Goal: Task Accomplishment & Management: Manage account settings

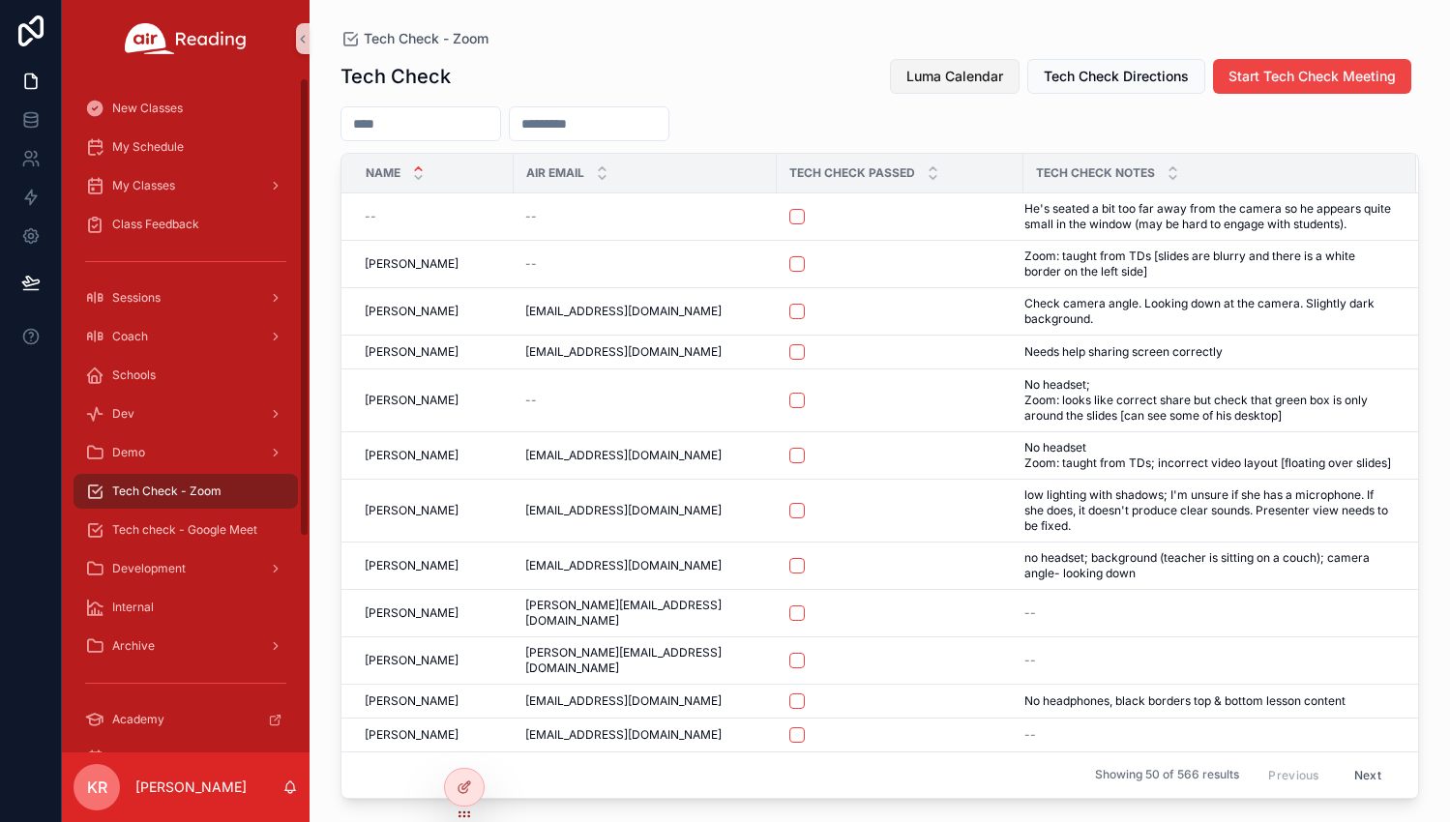
click at [946, 72] on span "Luma Calendar" at bounding box center [954, 76] width 97 height 19
click at [180, 149] on span "My Schedule" at bounding box center [148, 146] width 72 height 15
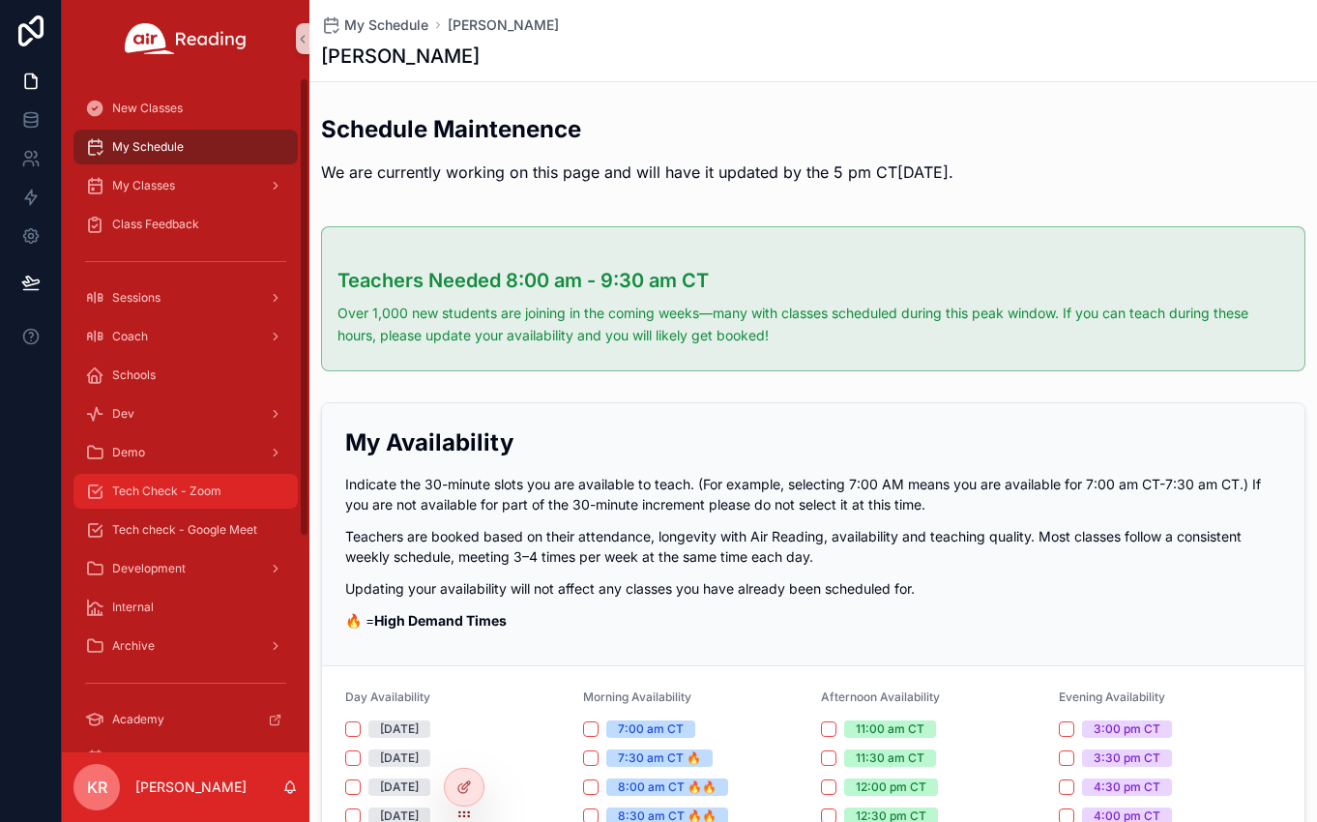
click at [203, 488] on span "Tech Check - Zoom" at bounding box center [166, 491] width 109 height 15
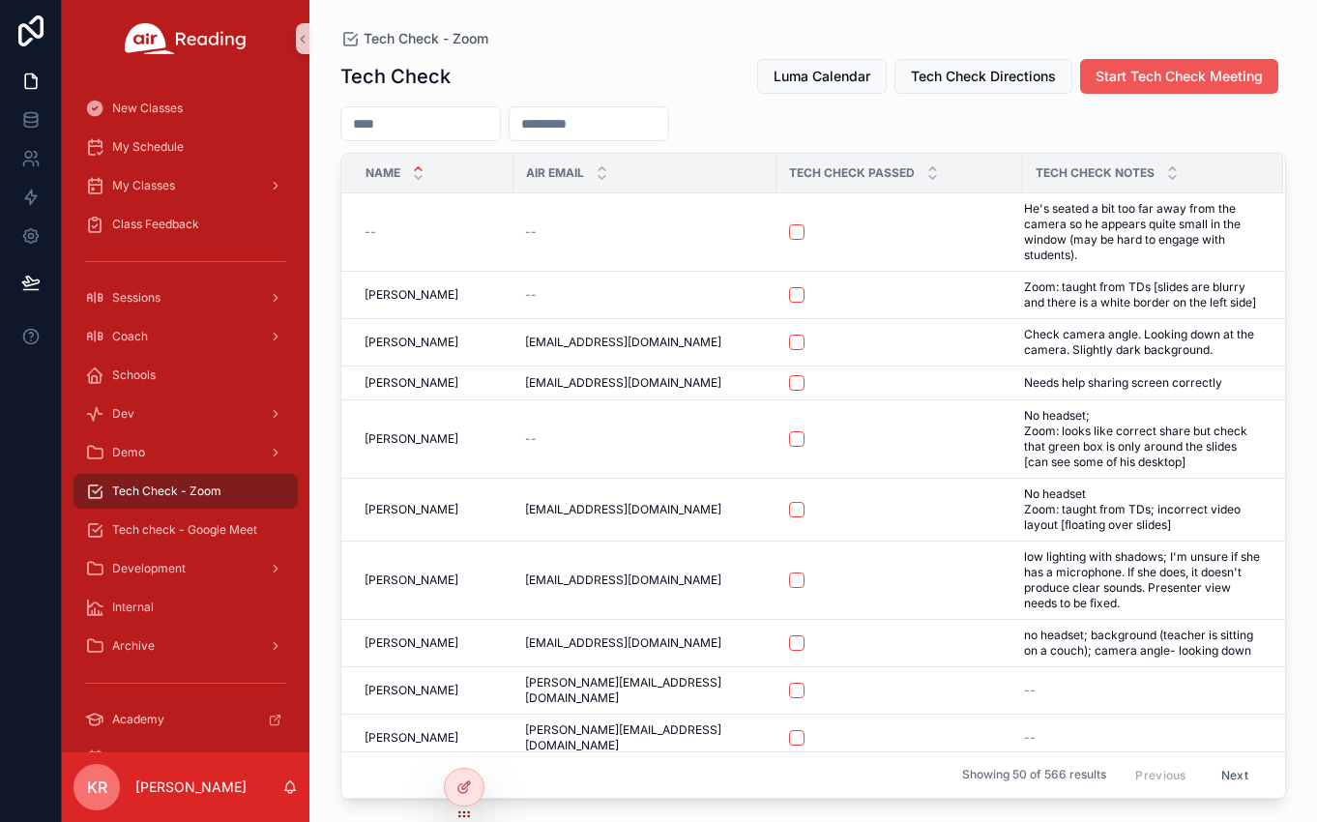
click at [1183, 70] on span "Start Tech Check Meeting" at bounding box center [1179, 76] width 167 height 19
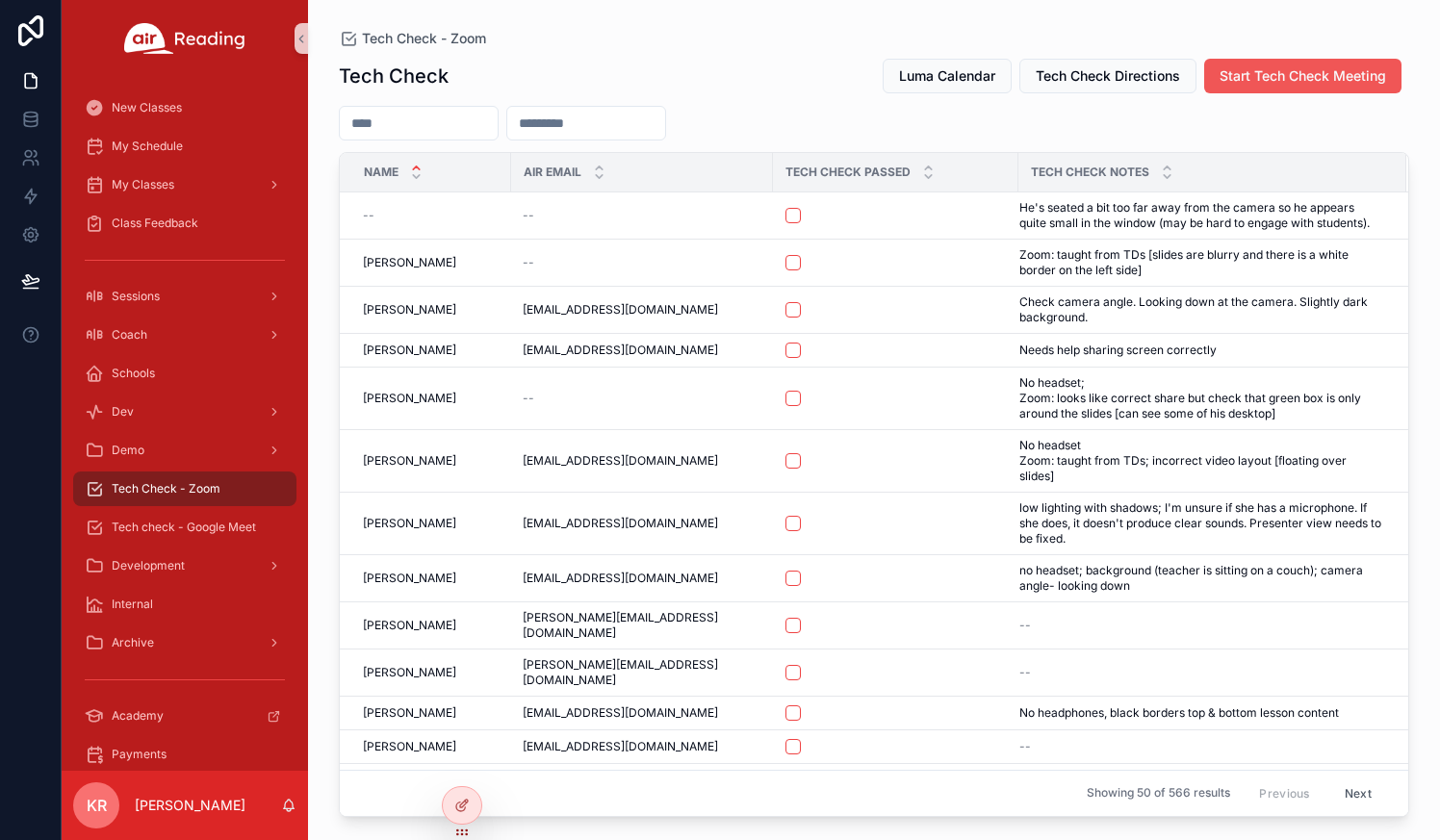
click at [1278, 74] on span "Start Tech Check Meeting" at bounding box center [1302, 76] width 166 height 19
click at [1239, 95] on div "Tech Check Luma Calendar Tech Check Directions Start Tech Check Meeting Name Ai…" at bounding box center [873, 431] width 1070 height 771
click at [1251, 79] on span "Start Tech Check Meeting" at bounding box center [1302, 76] width 166 height 19
click at [411, 123] on input "scrollable content" at bounding box center [418, 122] width 158 height 27
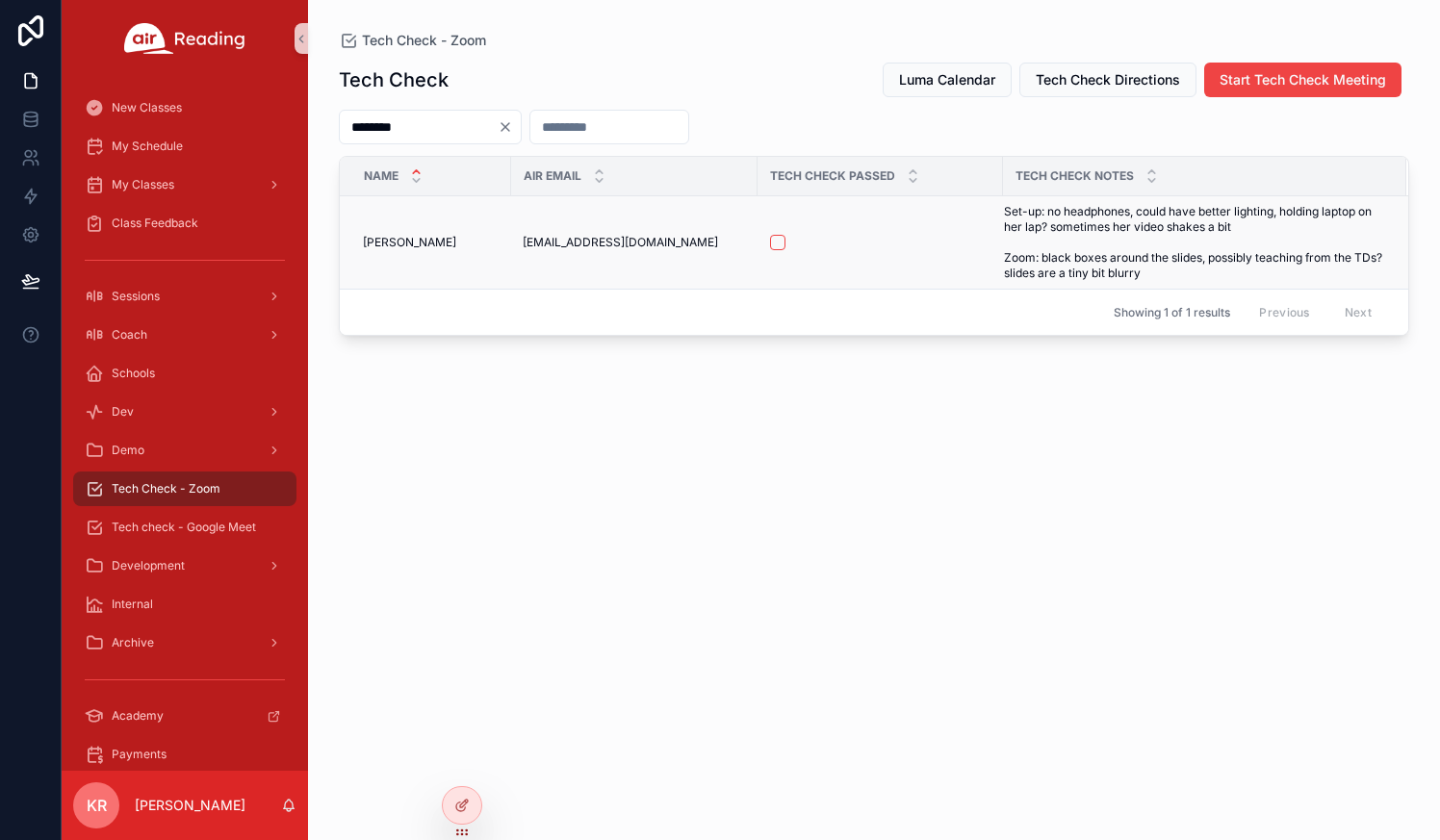
type input "********"
click at [776, 246] on button "scrollable content" at bounding box center [777, 242] width 15 height 15
click at [218, 527] on span "Tech check - Google Meet" at bounding box center [183, 526] width 144 height 15
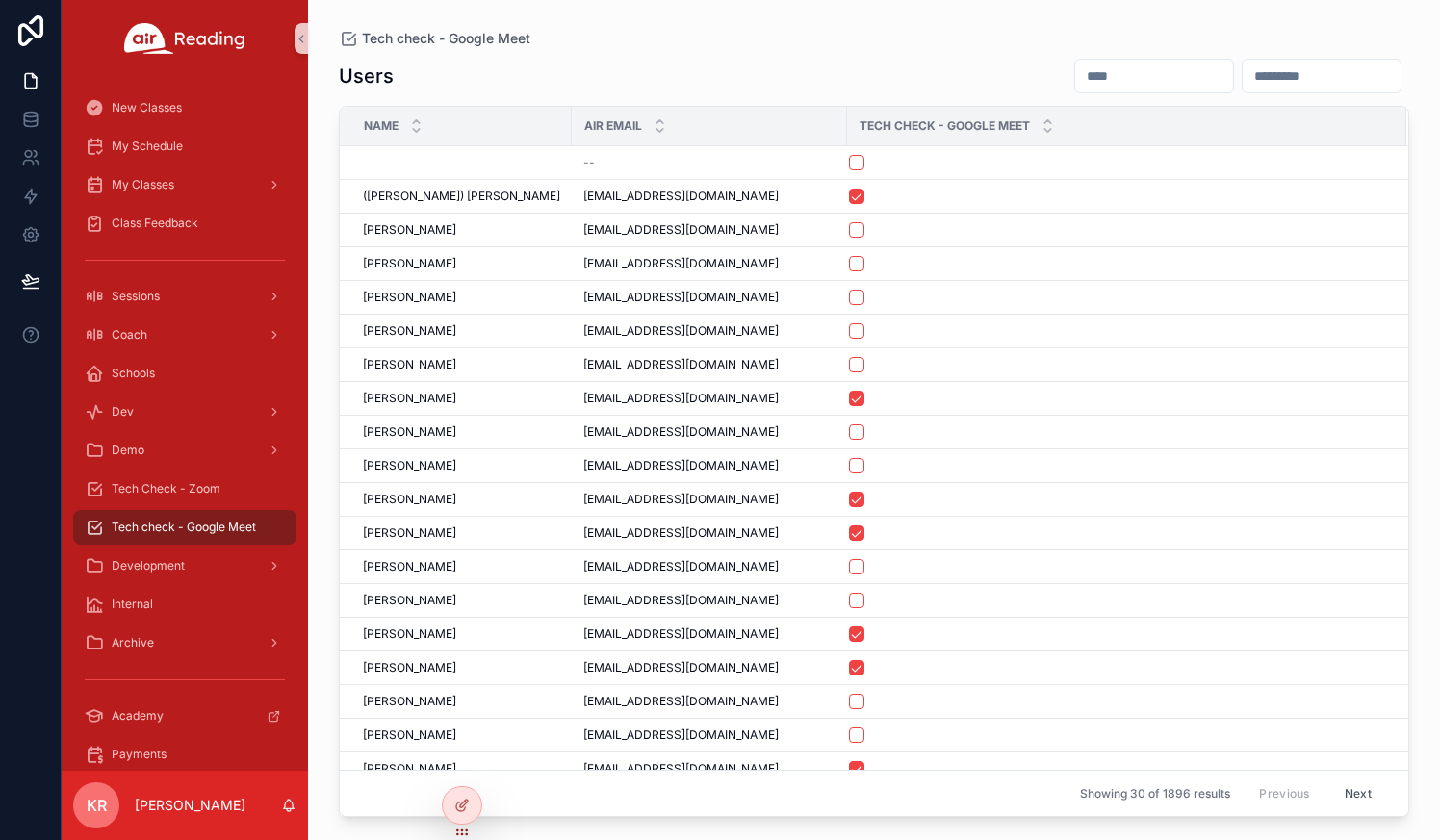
click at [1075, 74] on input "scrollable content" at bounding box center [1153, 76] width 158 height 27
click at [1084, 80] on input "scrollable content" at bounding box center [1153, 76] width 158 height 27
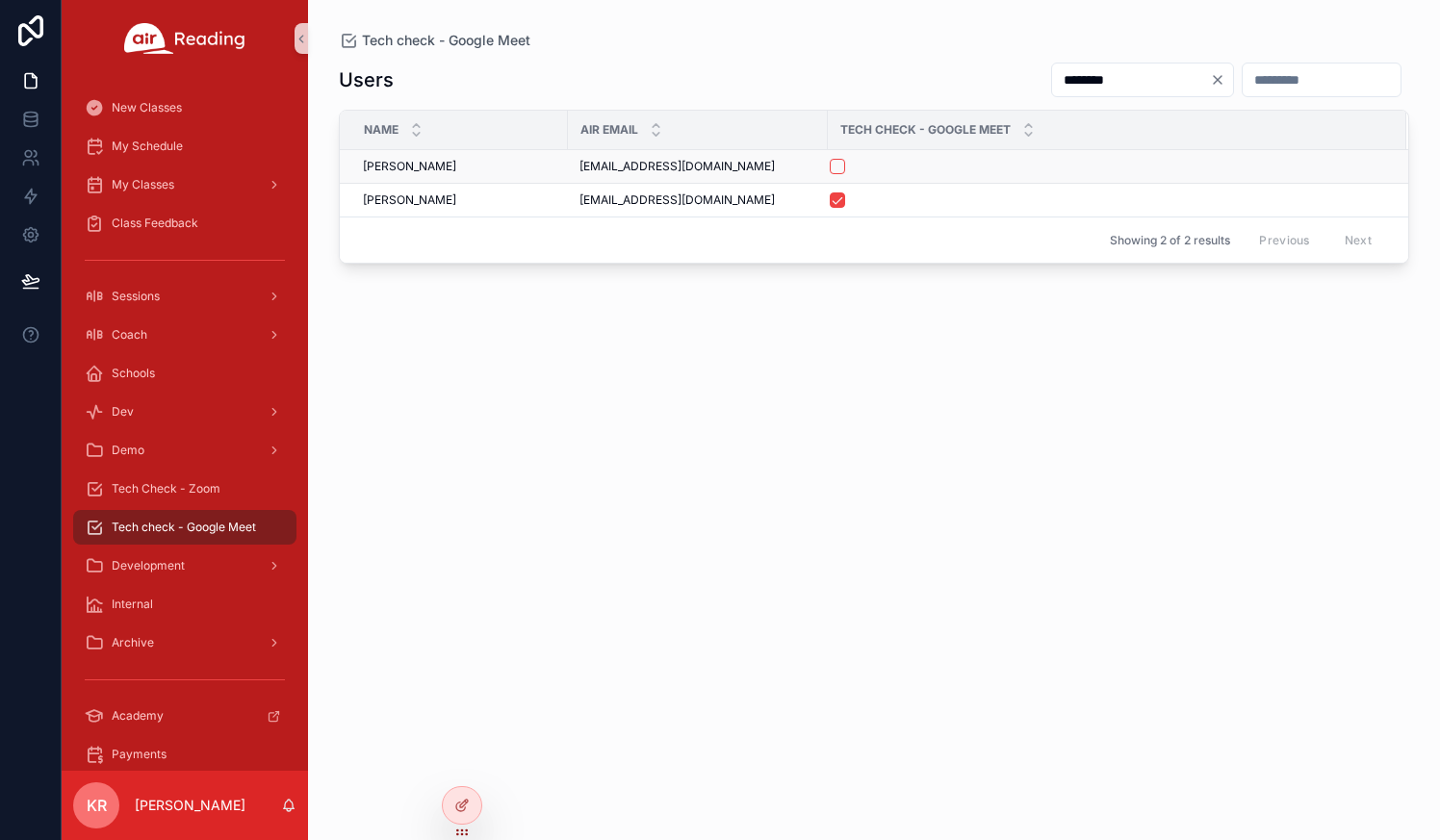
type input "********"
click at [837, 167] on button "scrollable content" at bounding box center [837, 166] width 15 height 15
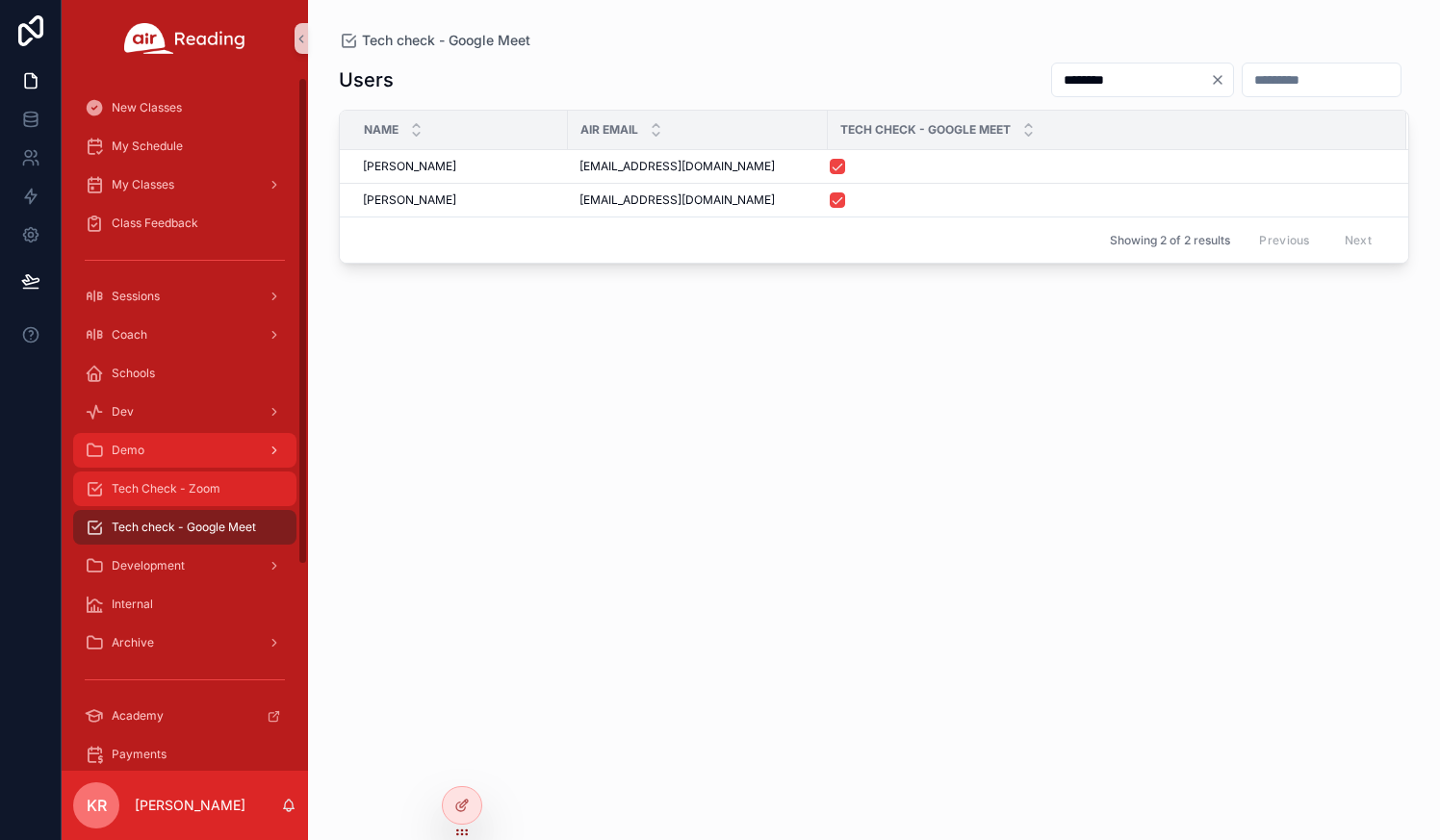
drag, startPoint x: 188, startPoint y: 485, endPoint x: 255, endPoint y: 463, distance: 70.5
click at [189, 485] on span "Tech Check - Zoom" at bounding box center [165, 489] width 108 height 15
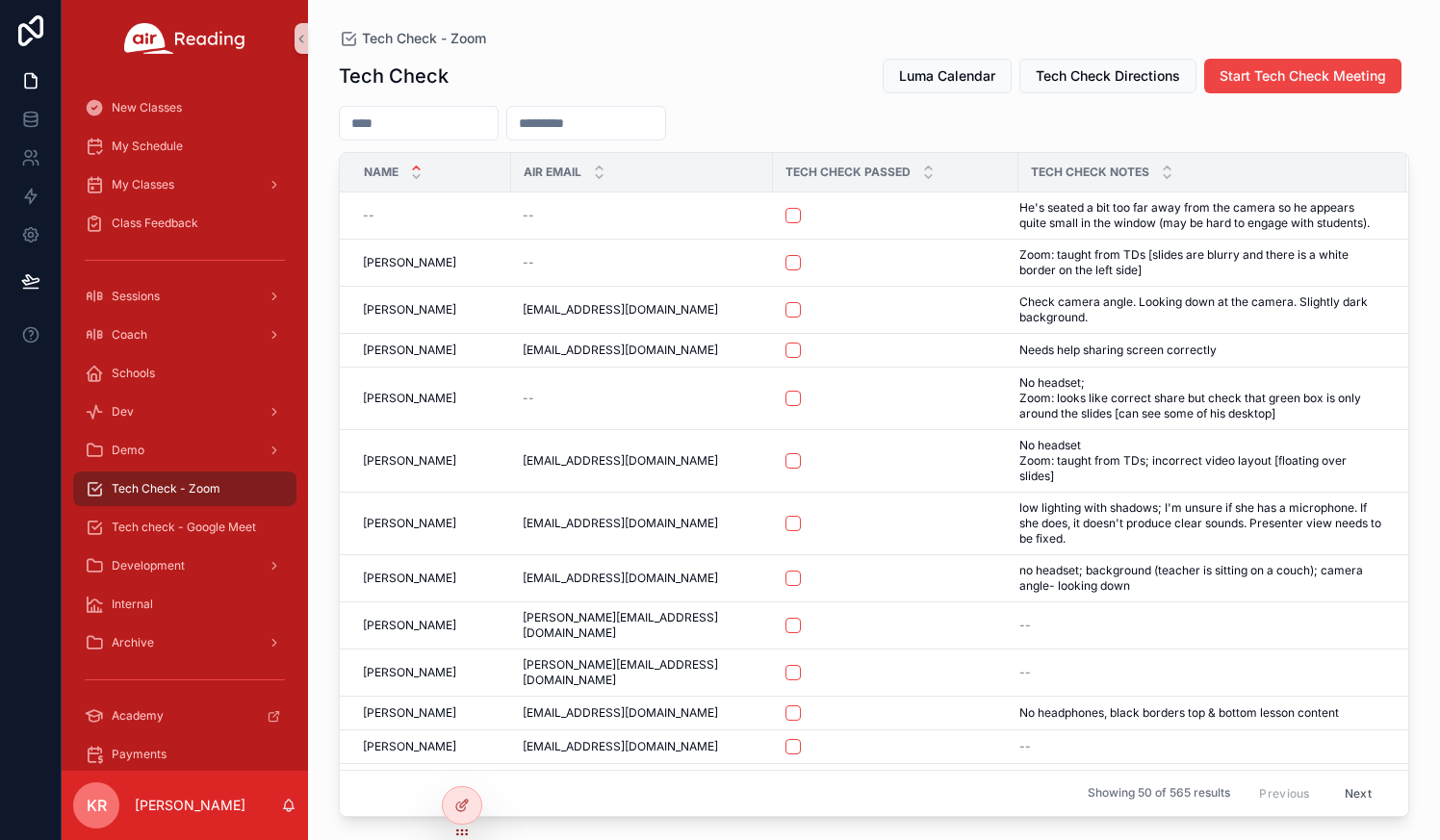
click at [450, 125] on input "scrollable content" at bounding box center [418, 122] width 158 height 27
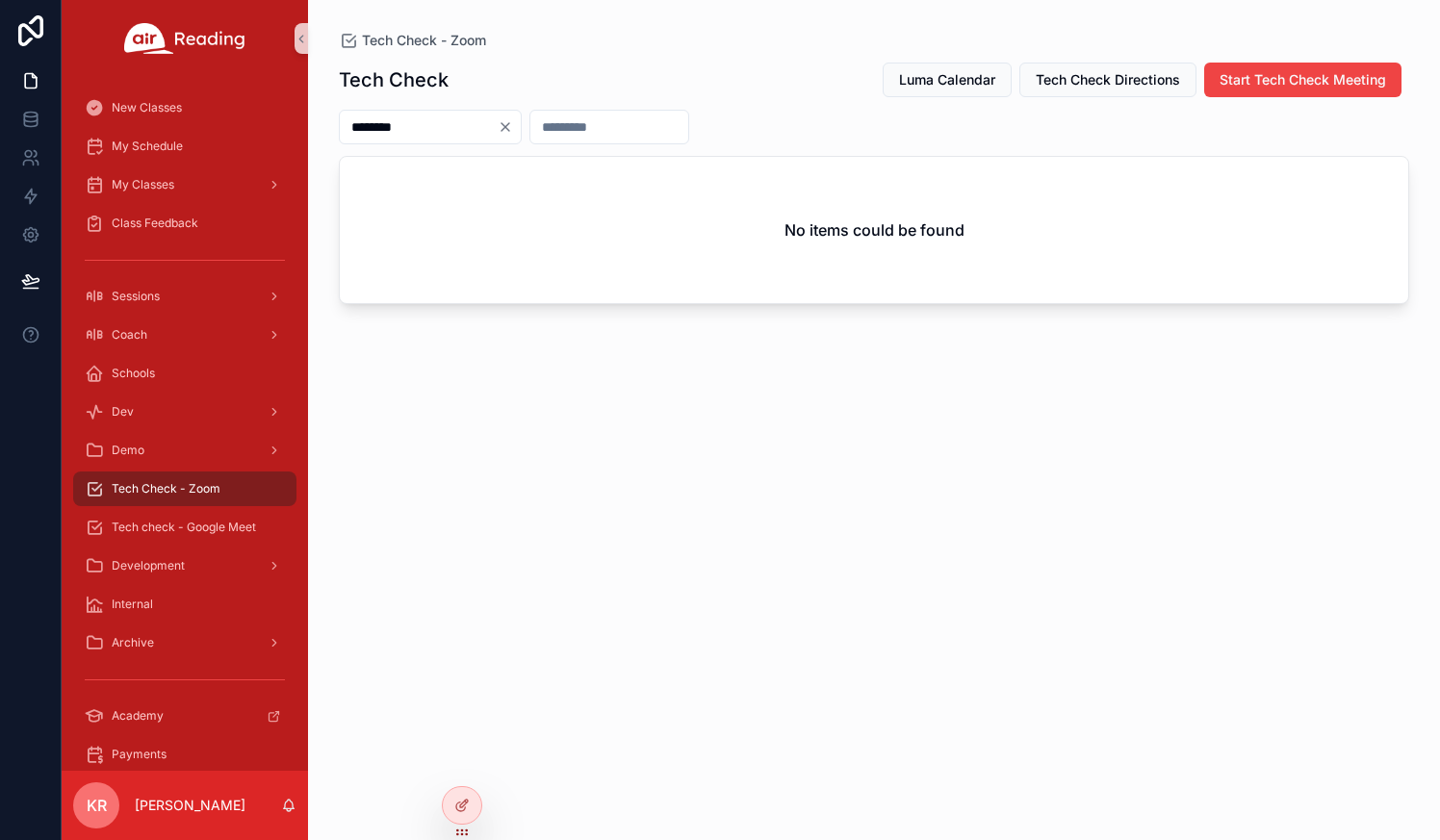
type input "********"
click at [510, 124] on icon "Clear" at bounding box center [506, 127] width 8 height 8
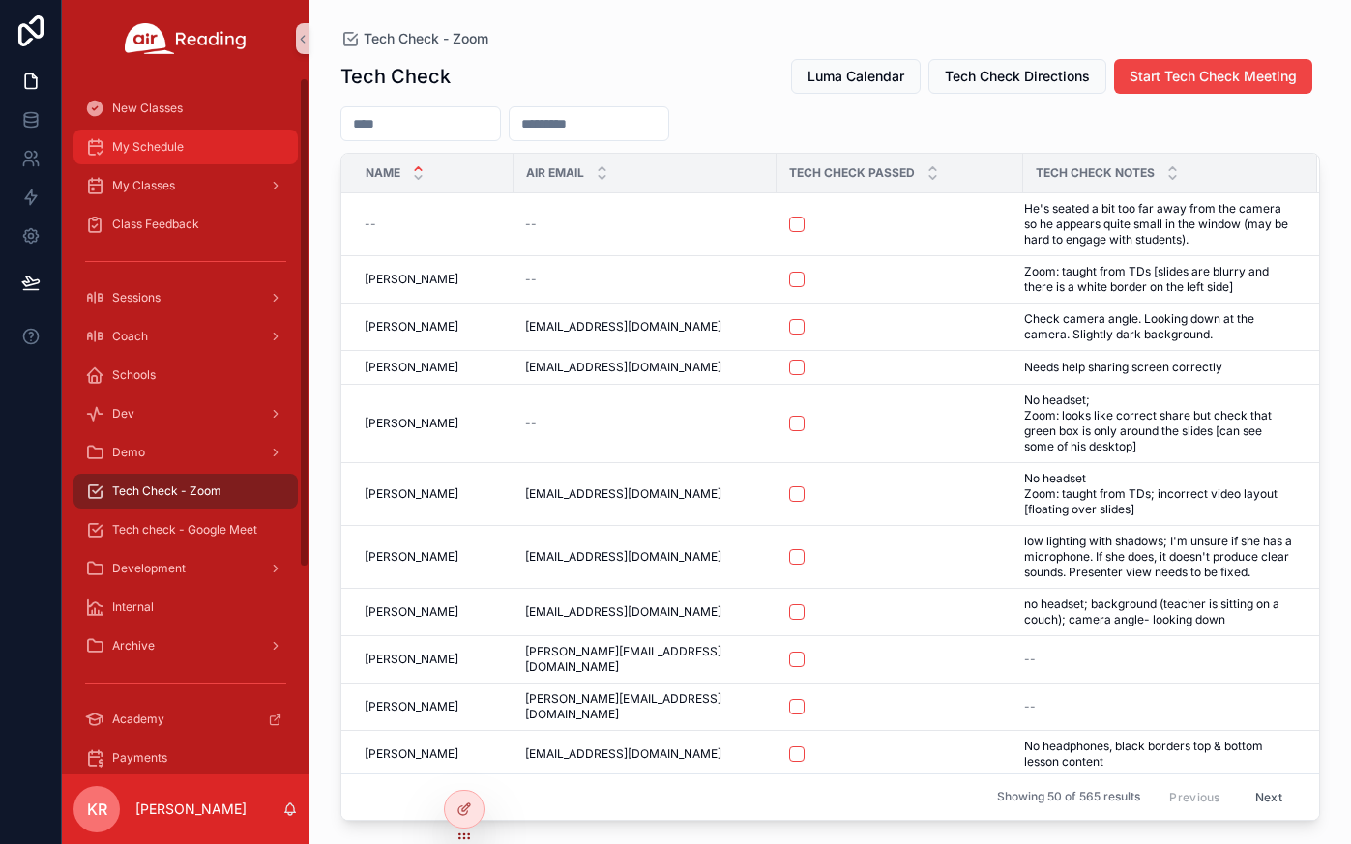
click at [182, 158] on div "My Schedule" at bounding box center [185, 147] width 201 height 31
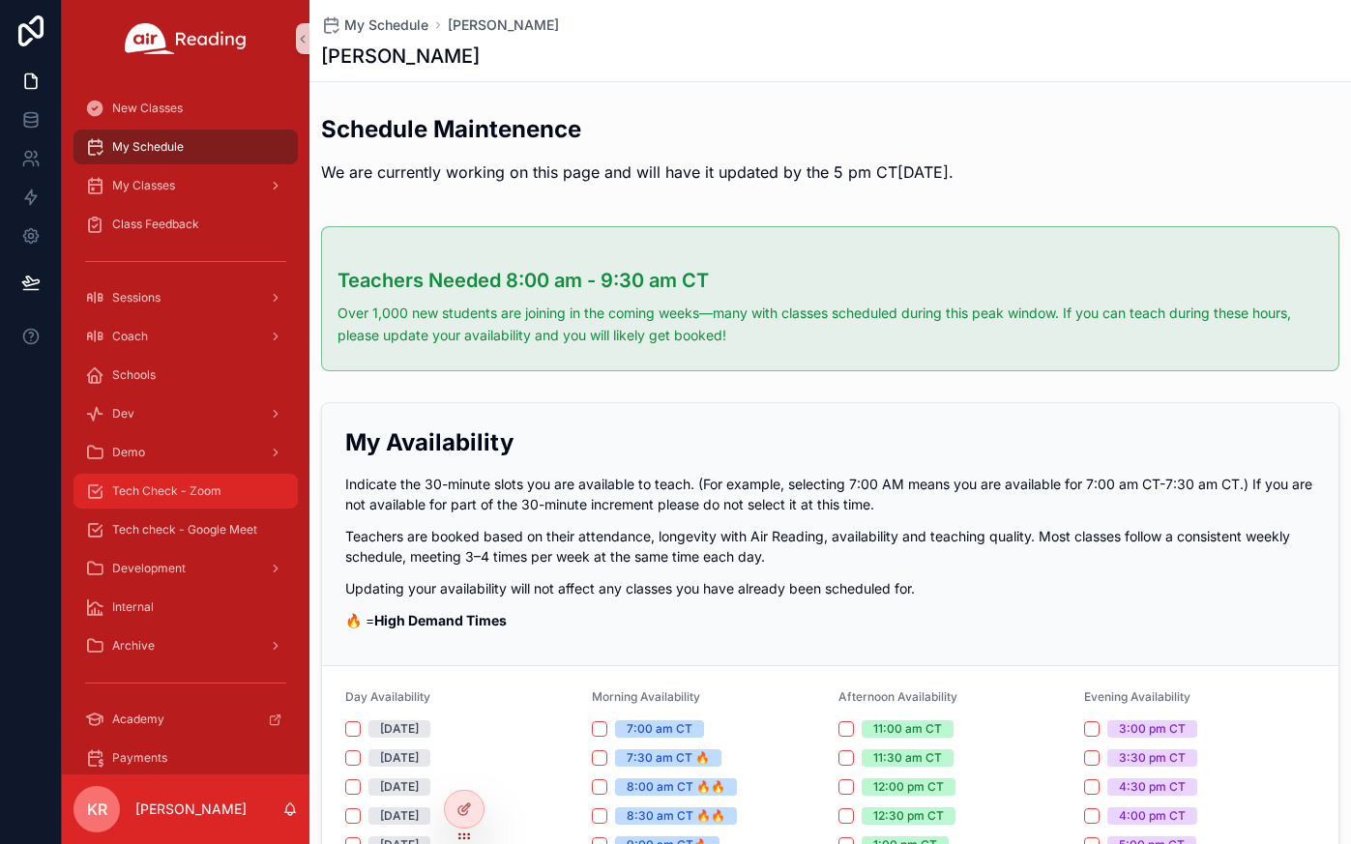
click at [213, 494] on span "Tech Check - Zoom" at bounding box center [166, 491] width 109 height 15
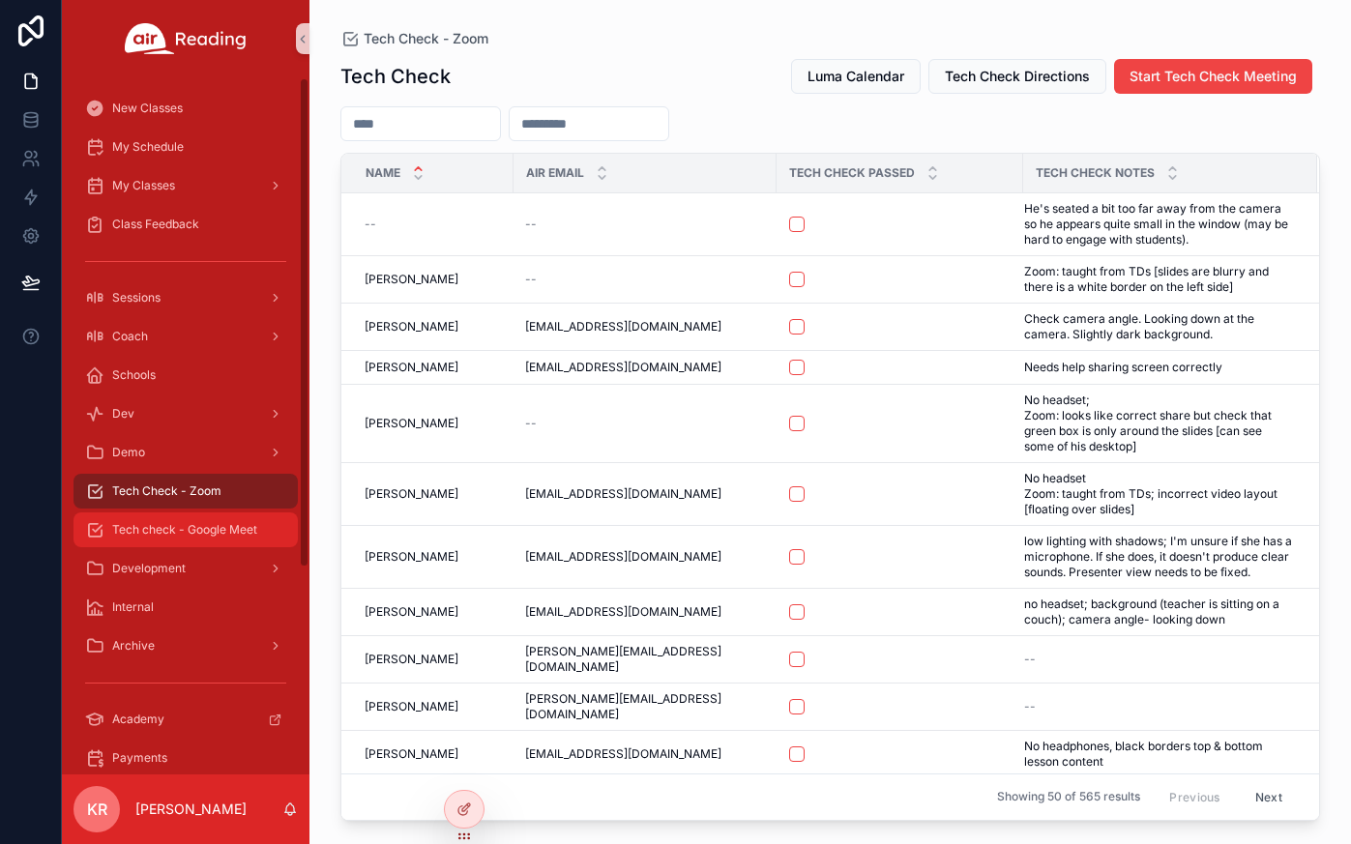
drag, startPoint x: 217, startPoint y: 521, endPoint x: 267, endPoint y: 491, distance: 58.6
click at [217, 521] on div "Tech check - Google Meet" at bounding box center [185, 530] width 201 height 31
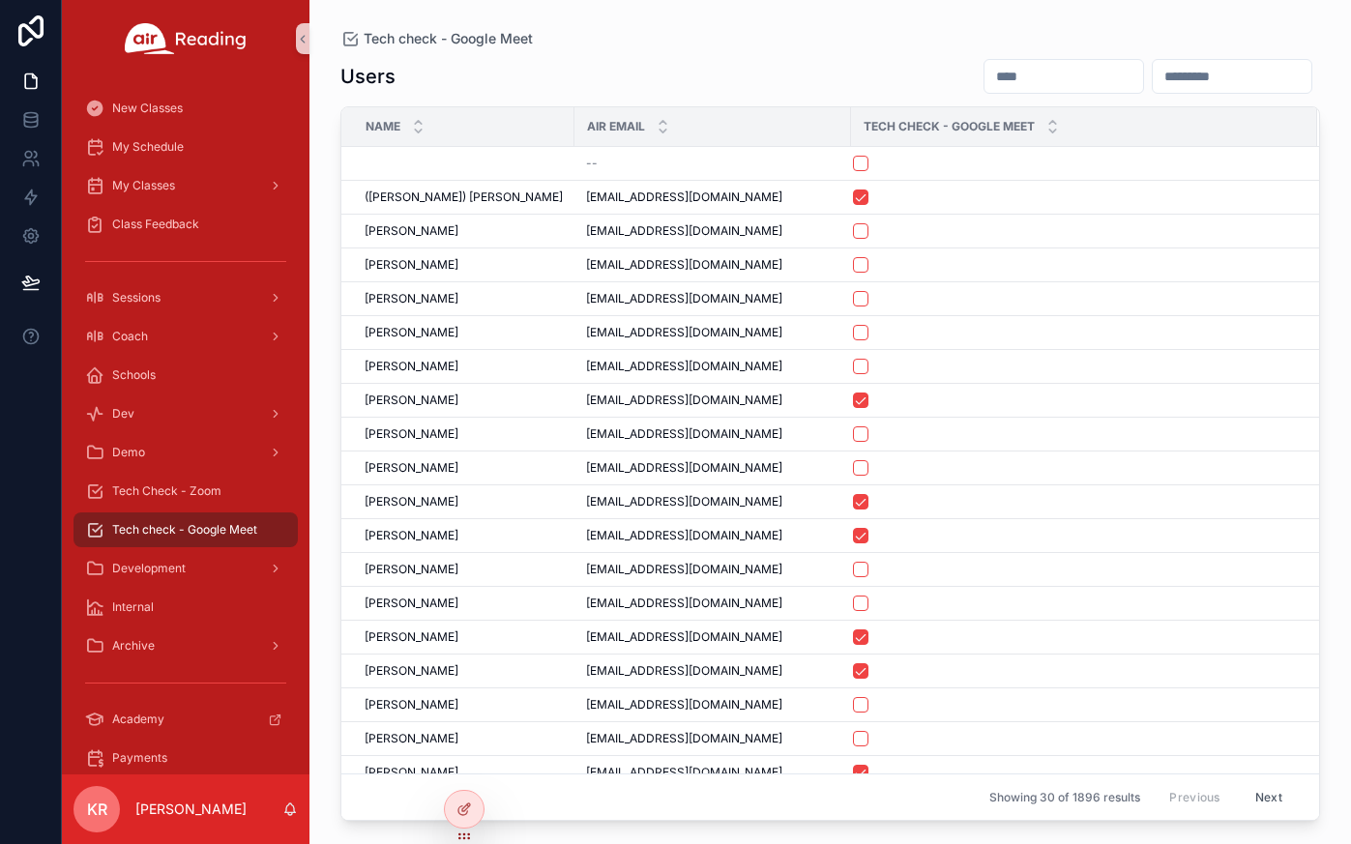
click at [985, 79] on input "scrollable content" at bounding box center [1064, 76] width 159 height 27
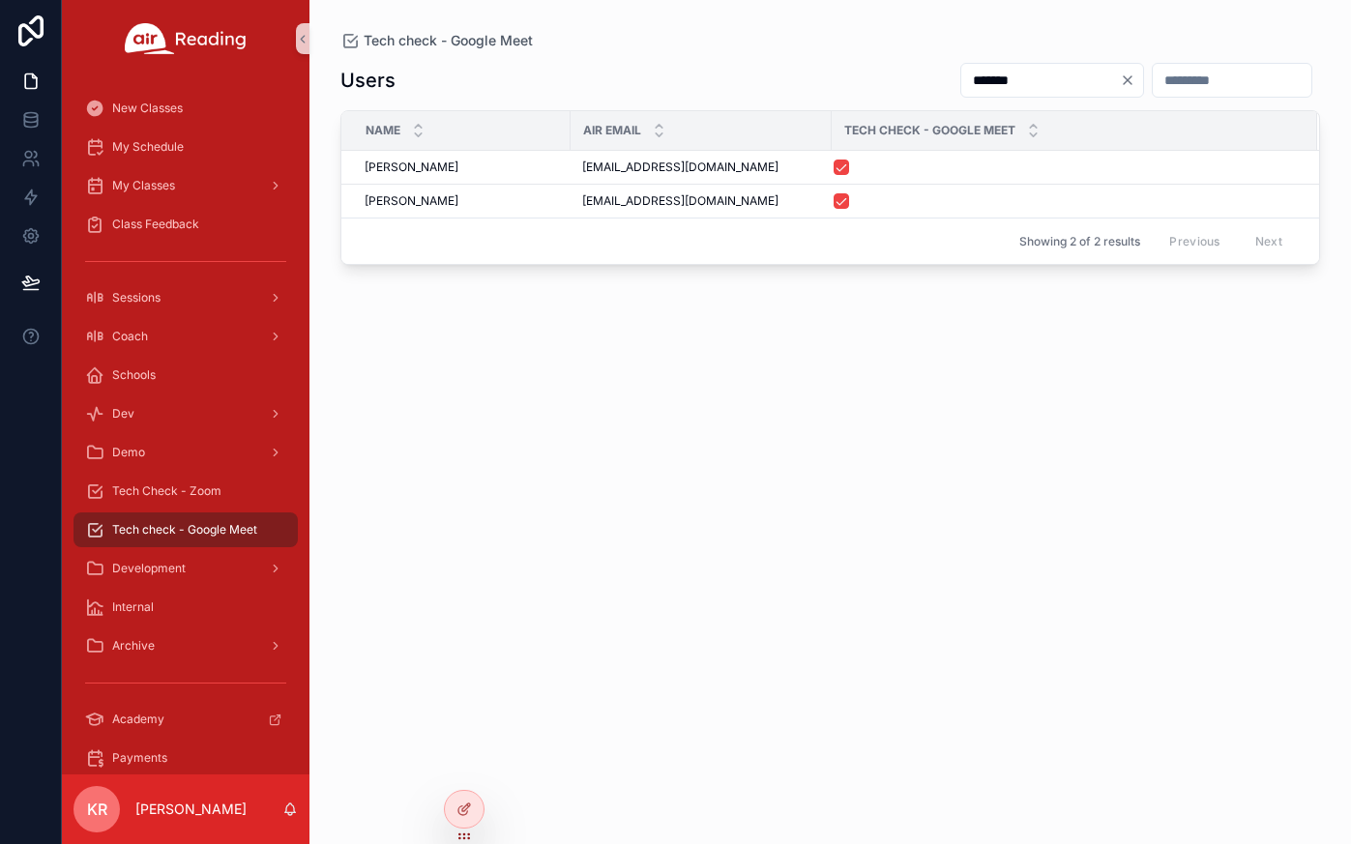
type input "*******"
click at [1120, 80] on icon "Clear" at bounding box center [1127, 80] width 15 height 15
click at [985, 83] on input "scrollable content" at bounding box center [1064, 80] width 159 height 27
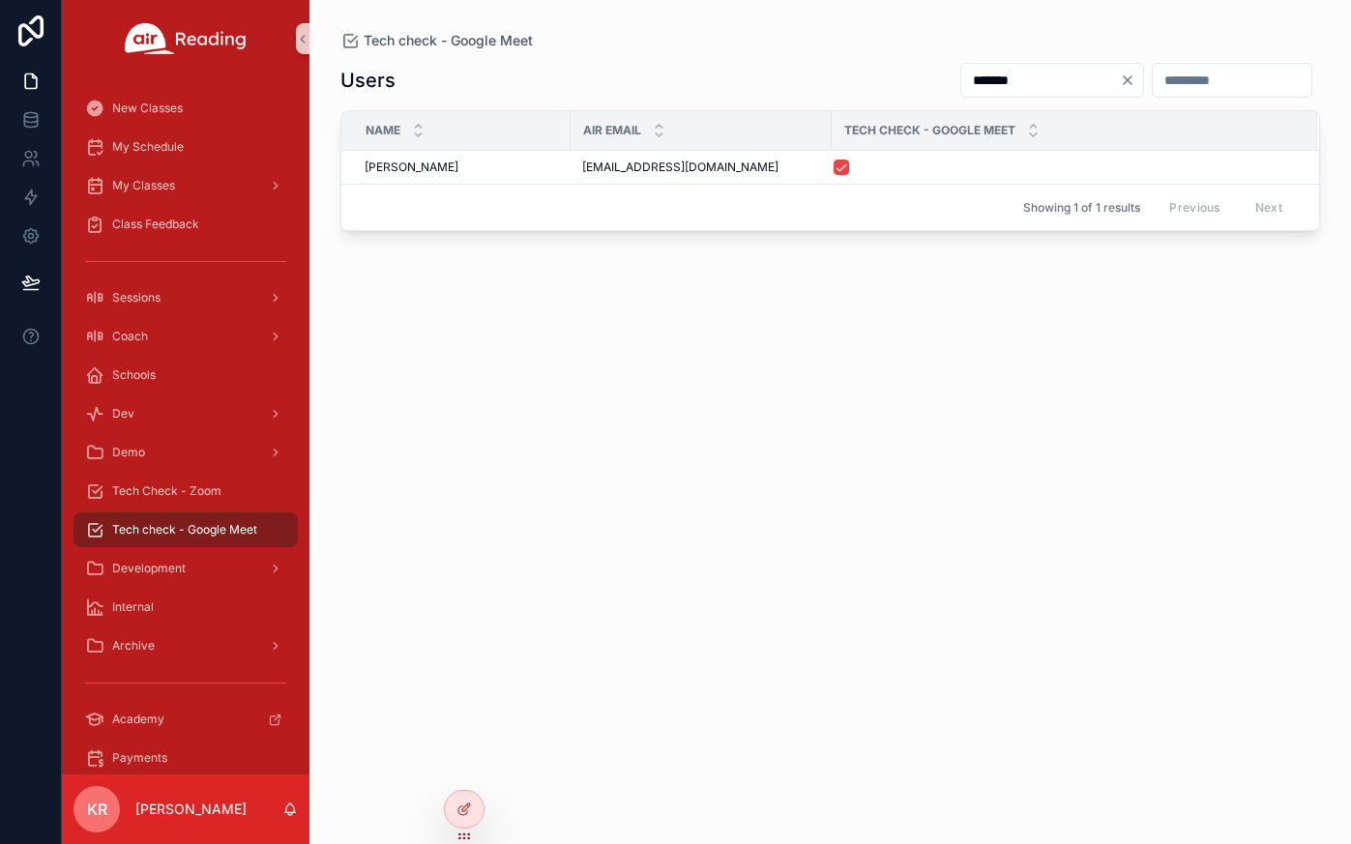
type input "*******"
click at [1124, 79] on icon "Clear" at bounding box center [1128, 80] width 8 height 8
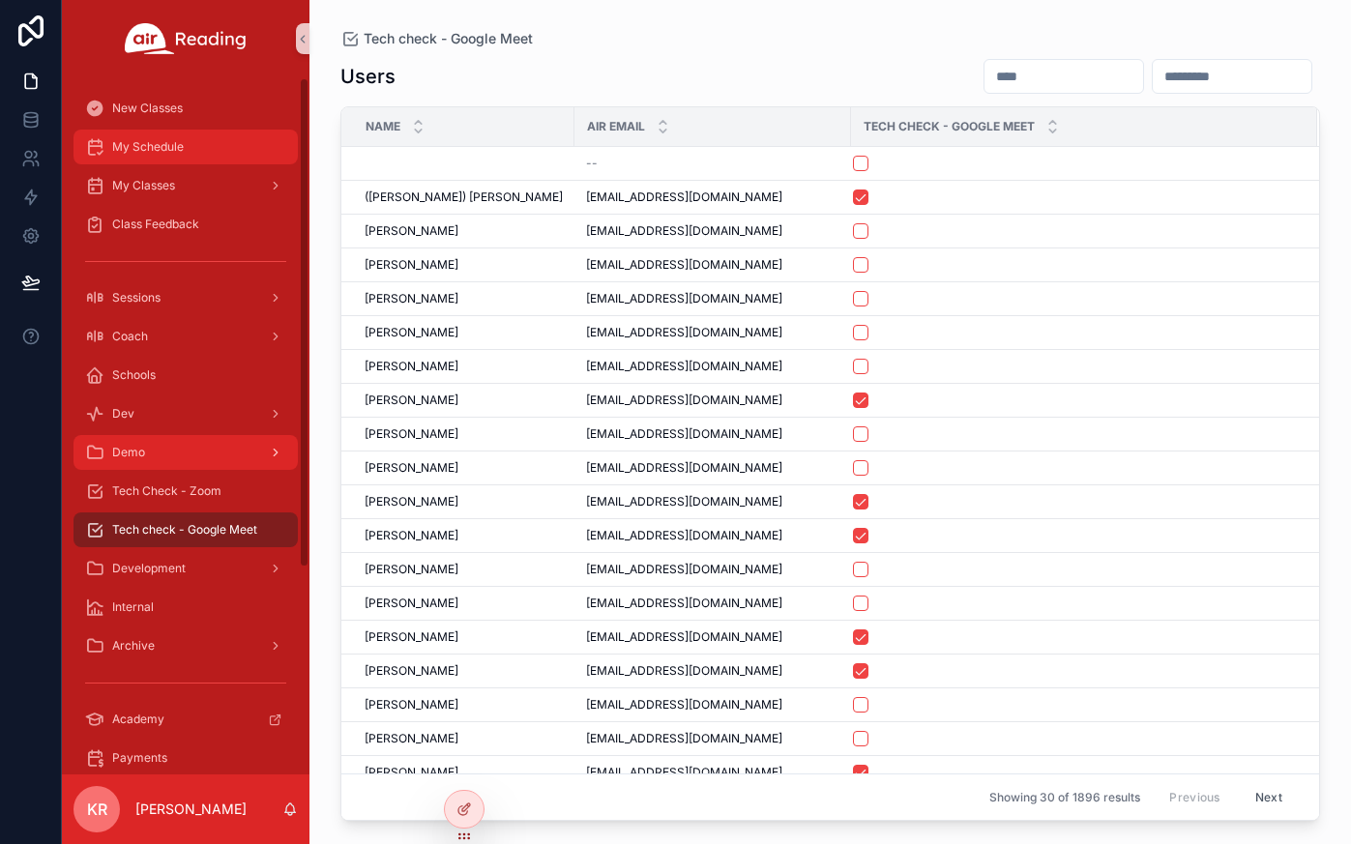
drag, startPoint x: 164, startPoint y: 158, endPoint x: 275, endPoint y: 460, distance: 322.2
click at [164, 158] on div "My Schedule" at bounding box center [185, 147] width 201 height 31
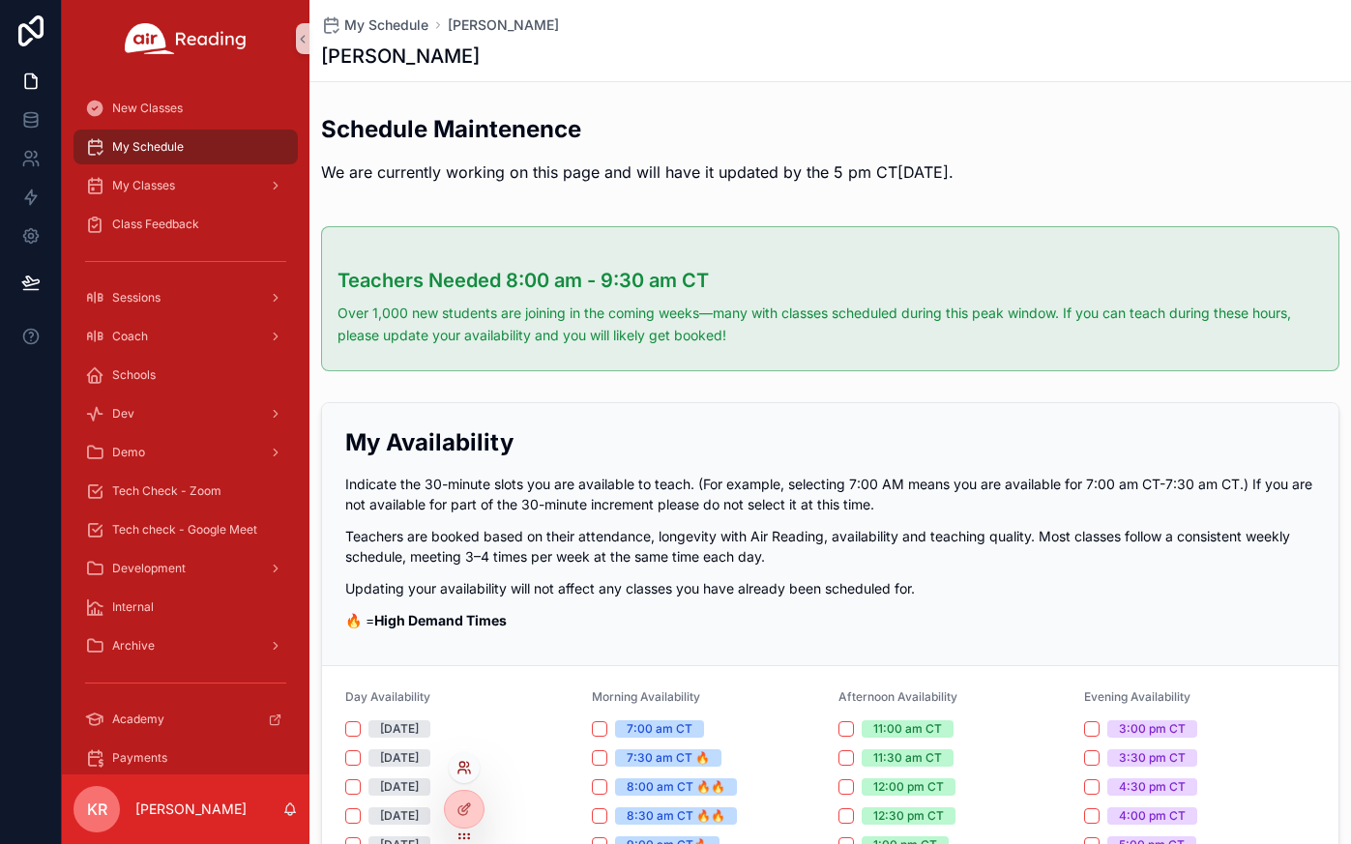
click at [466, 771] on icon at bounding box center [462, 772] width 8 height 4
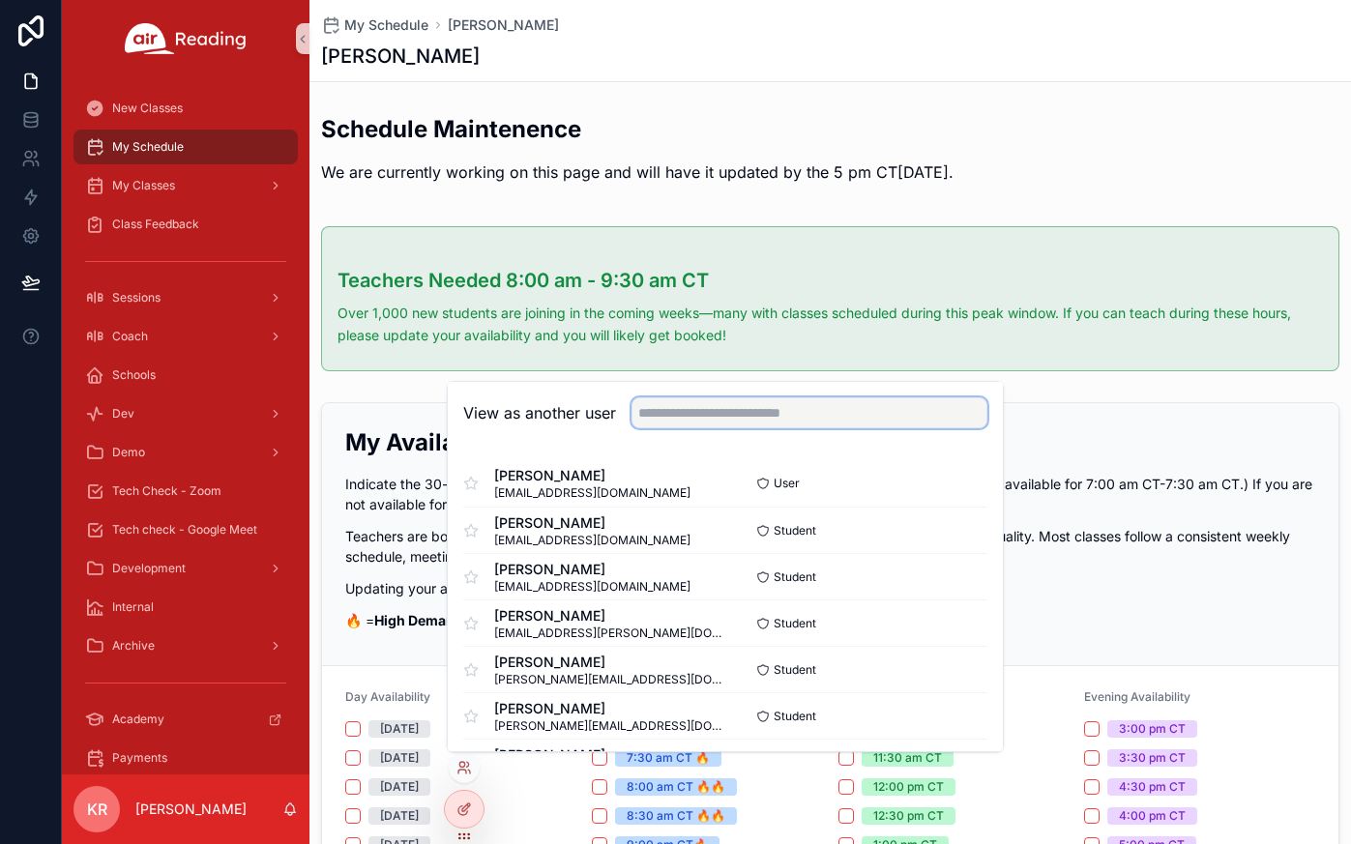
click at [693, 413] on input "text" at bounding box center [810, 413] width 356 height 31
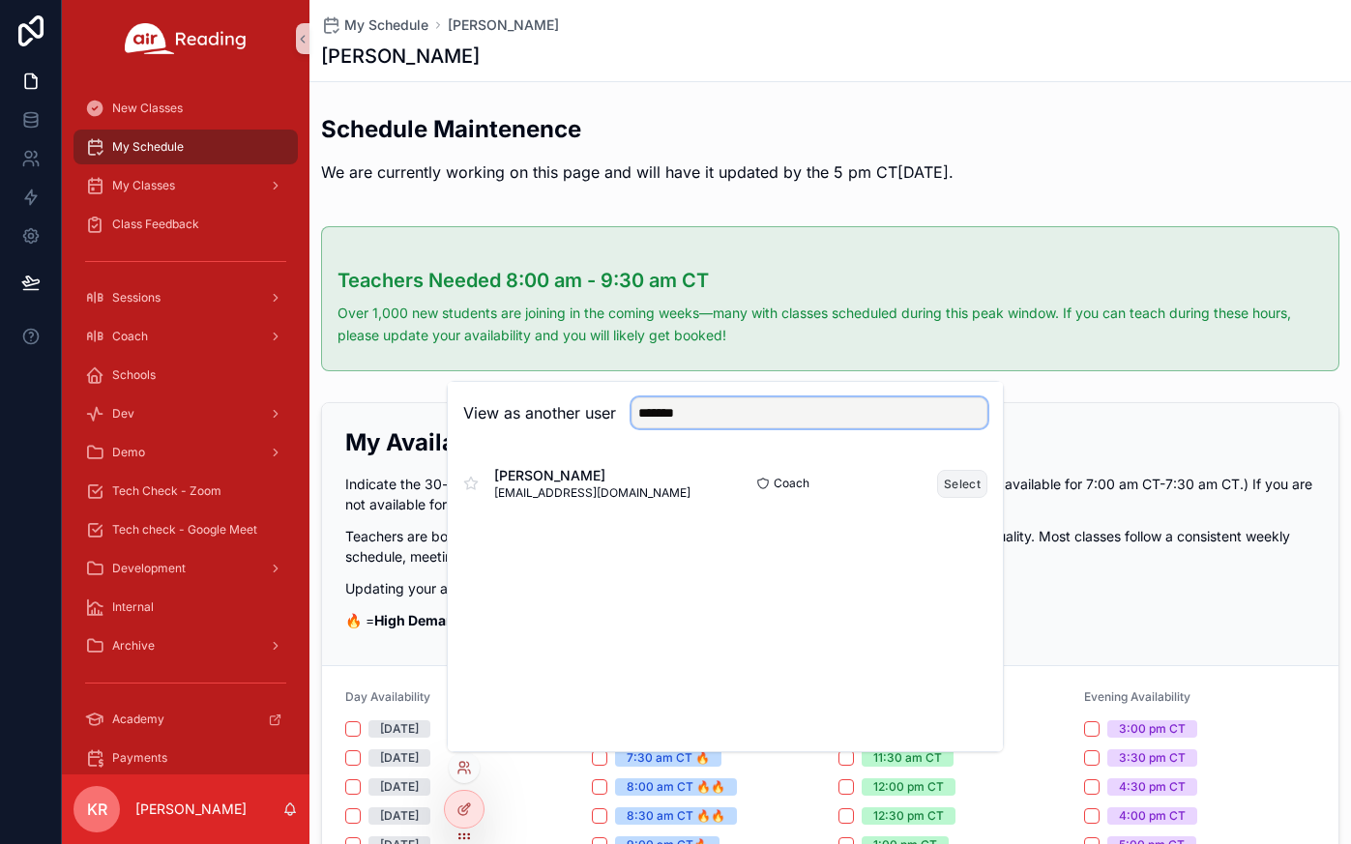
type input "*******"
click at [952, 484] on button "Select" at bounding box center [962, 484] width 50 height 28
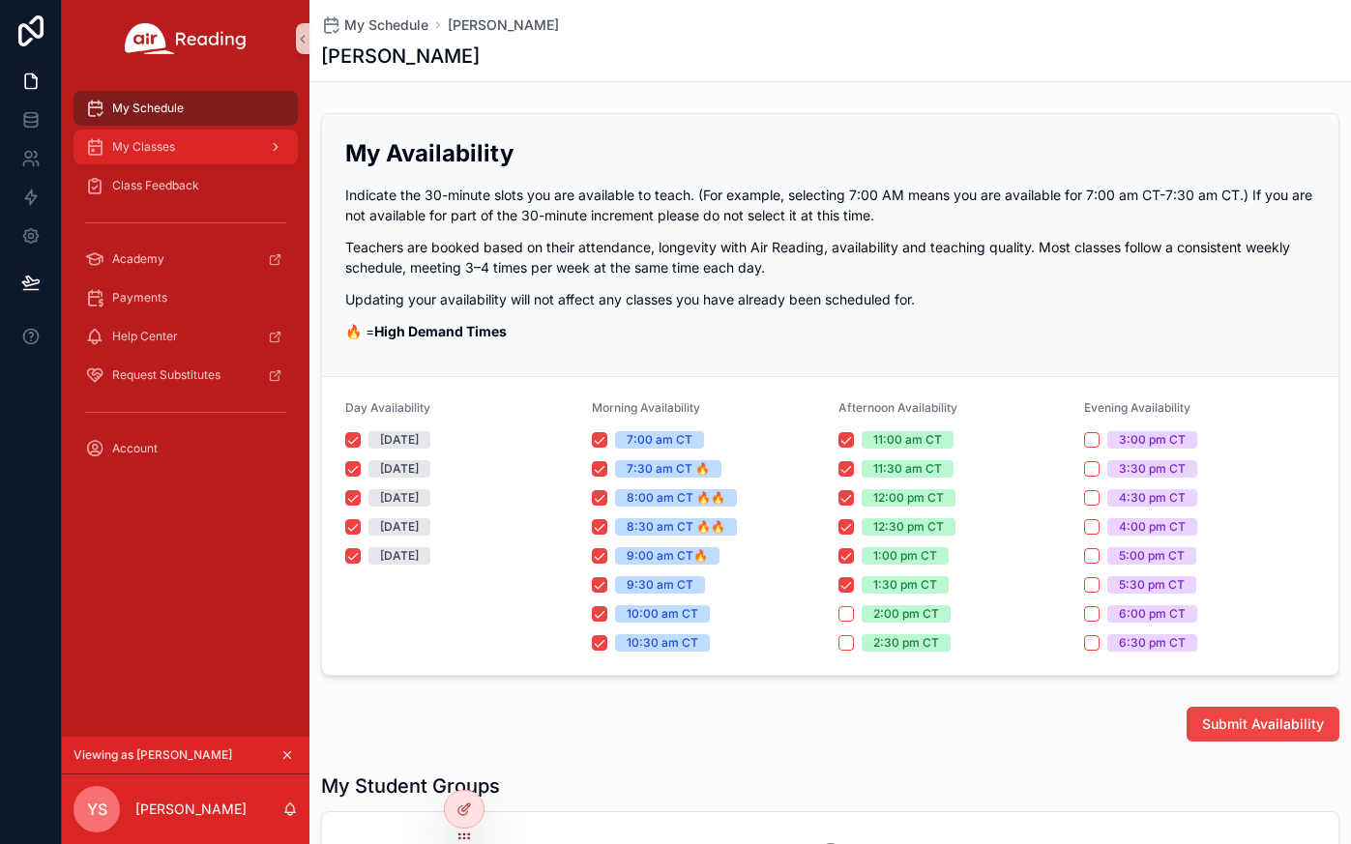
click at [175, 159] on div "My Classes" at bounding box center [185, 147] width 201 height 31
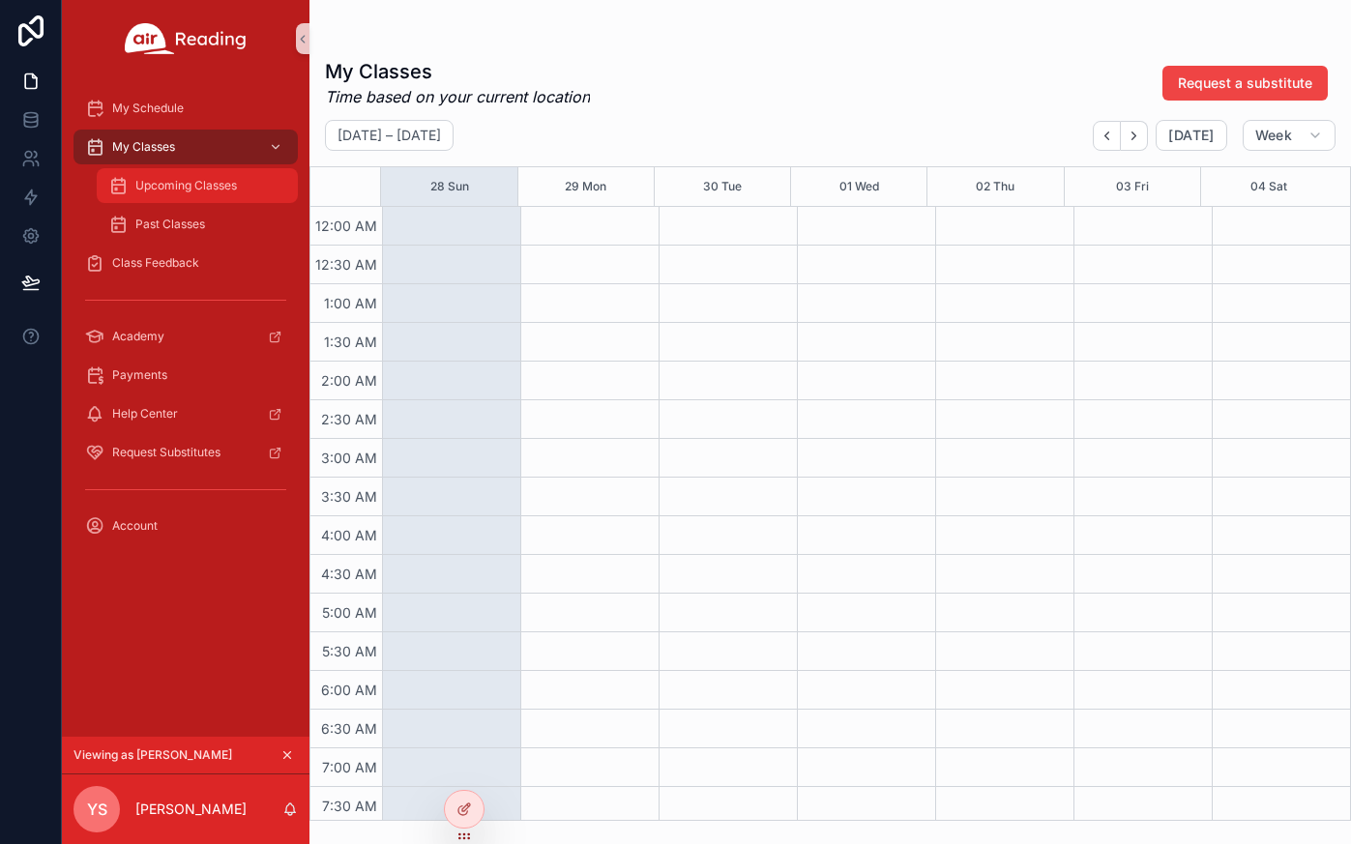
click at [202, 194] on div "Upcoming Classes" at bounding box center [197, 185] width 178 height 31
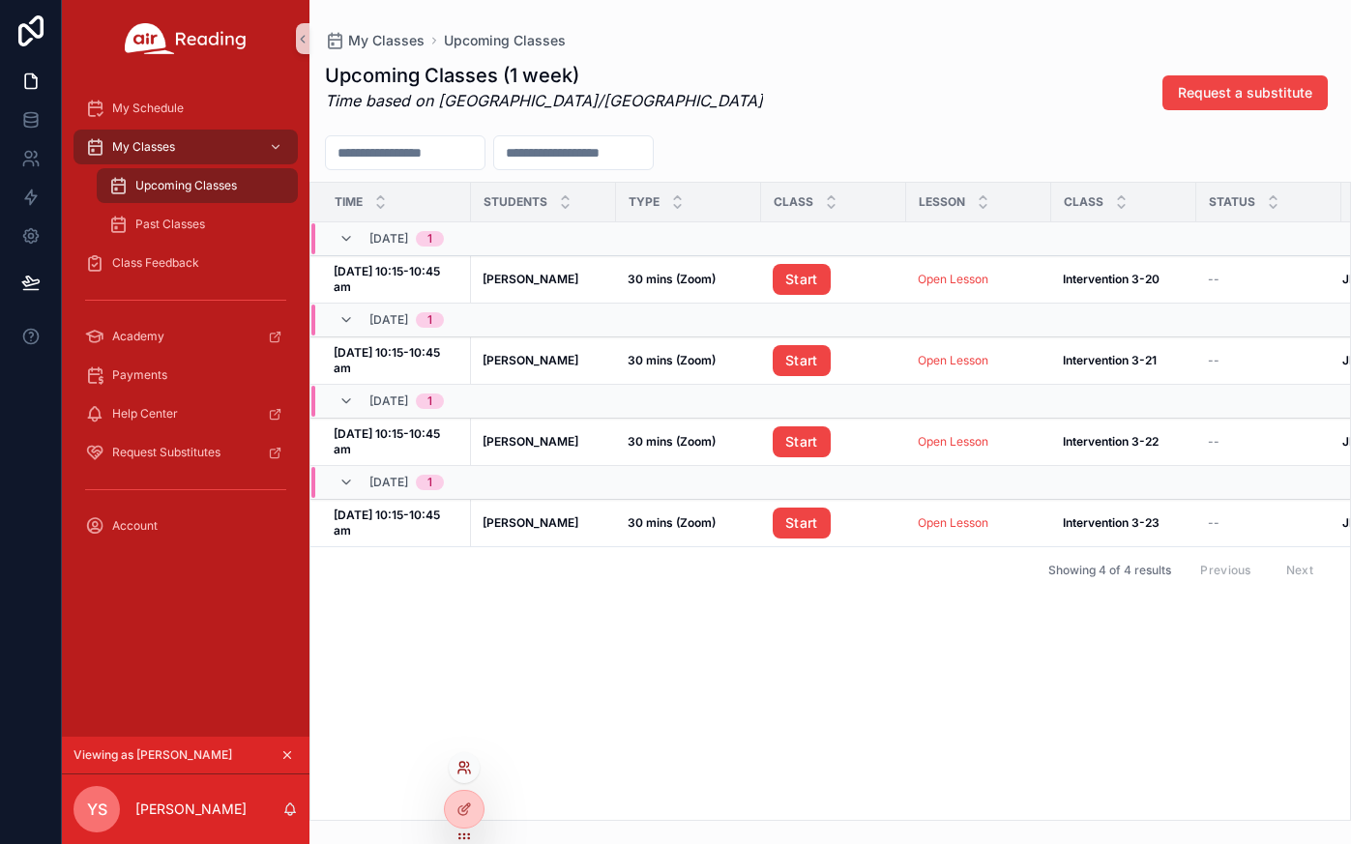
click at [470, 771] on icon at bounding box center [469, 772] width 2 height 4
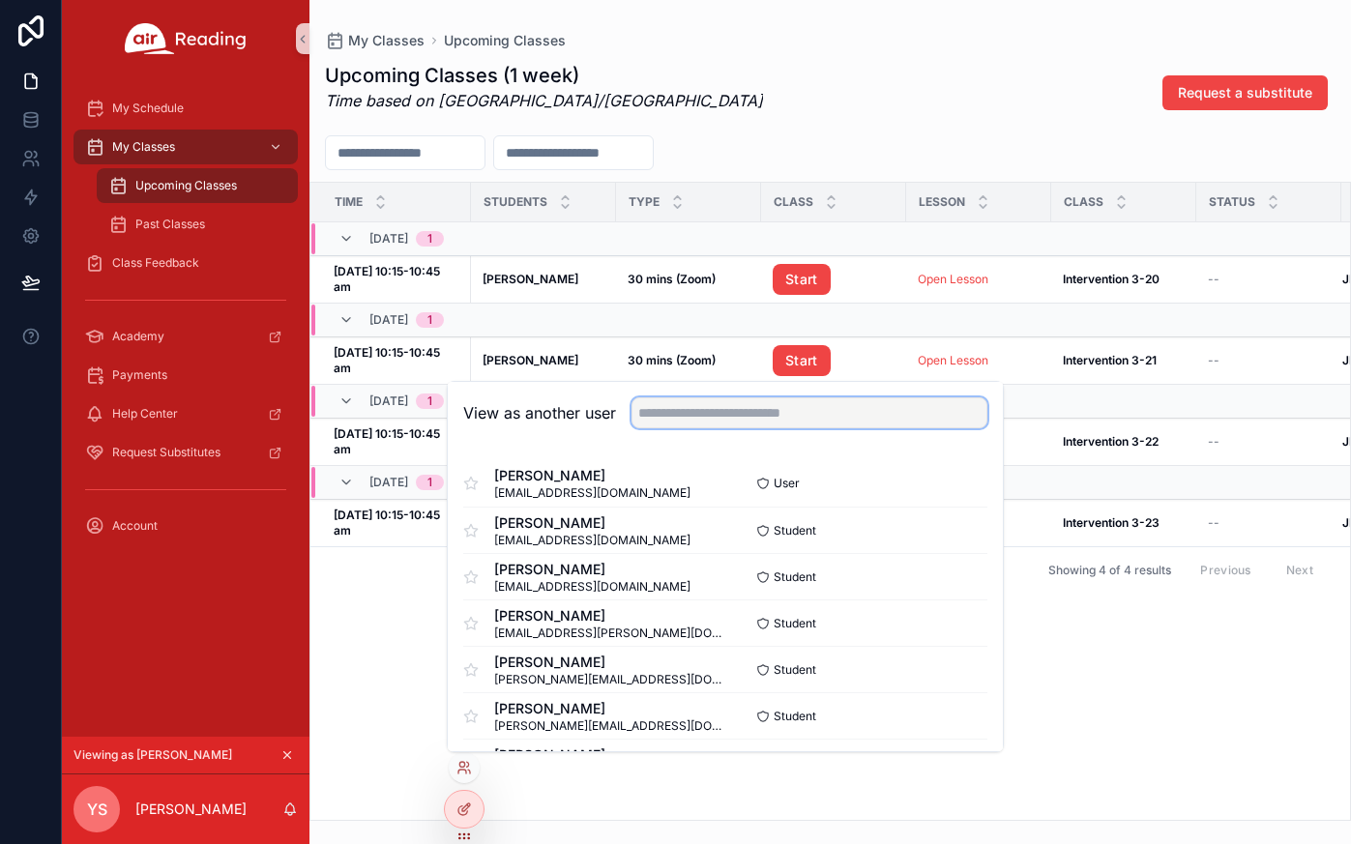
click at [703, 418] on input "text" at bounding box center [810, 413] width 356 height 31
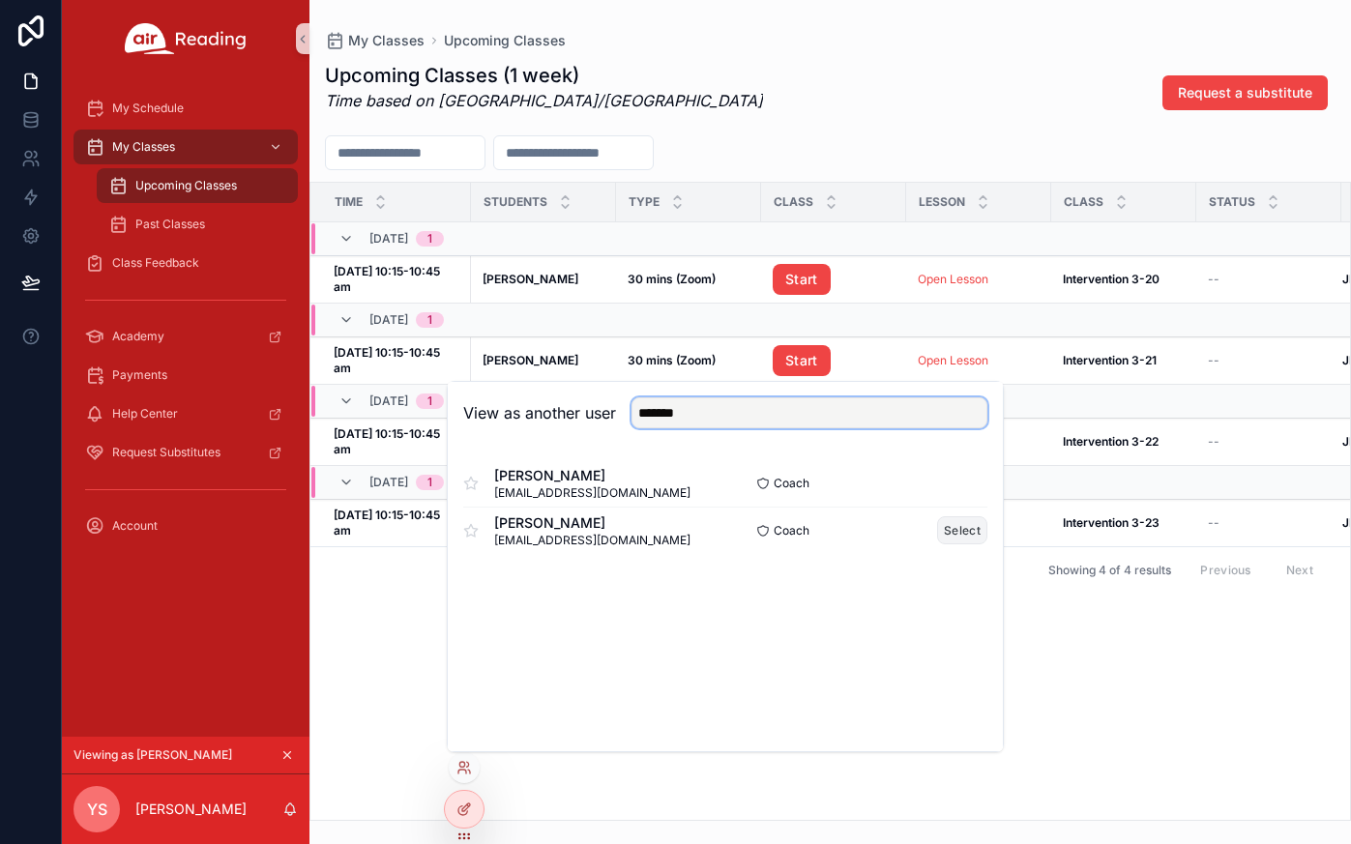
type input "*******"
click at [977, 527] on button "Select" at bounding box center [962, 530] width 50 height 28
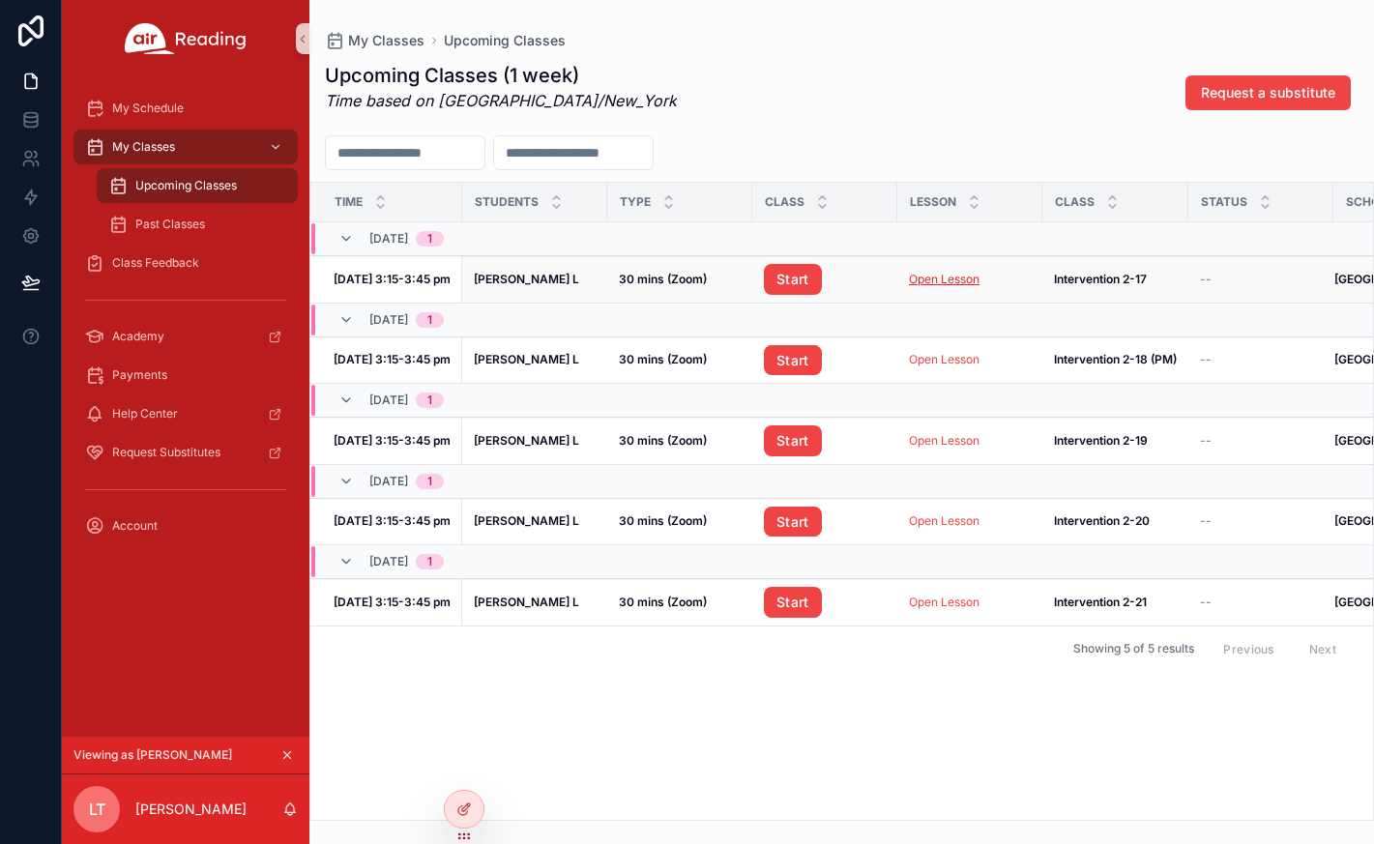
click at [942, 283] on link "Open Lesson" at bounding box center [944, 279] width 71 height 15
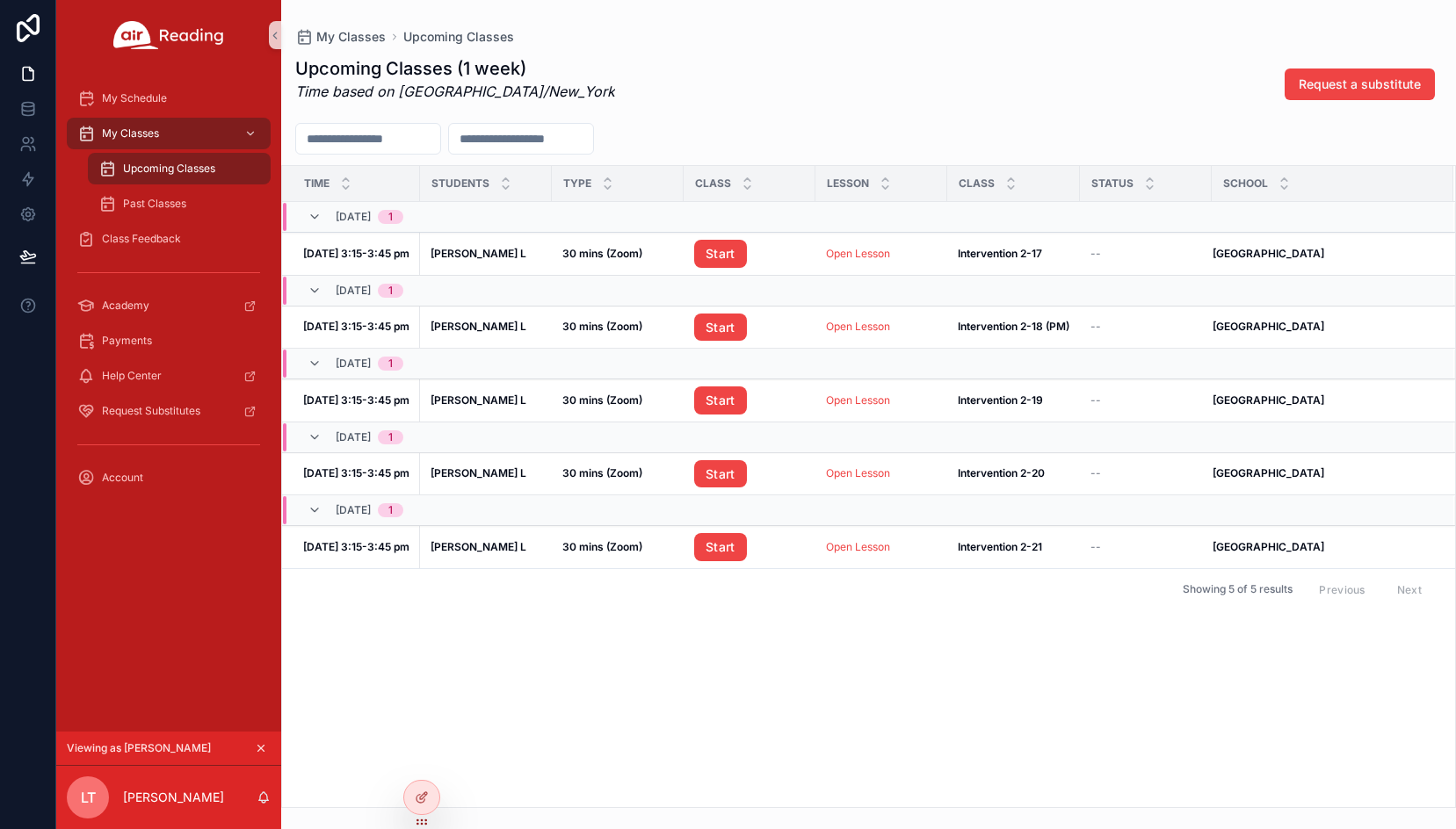
click at [163, 171] on span "Upcoming Classes" at bounding box center [169, 168] width 93 height 14
click at [722, 255] on link "Start" at bounding box center [720, 253] width 53 height 28
click at [262, 747] on icon "scrollable content" at bounding box center [261, 748] width 6 height 6
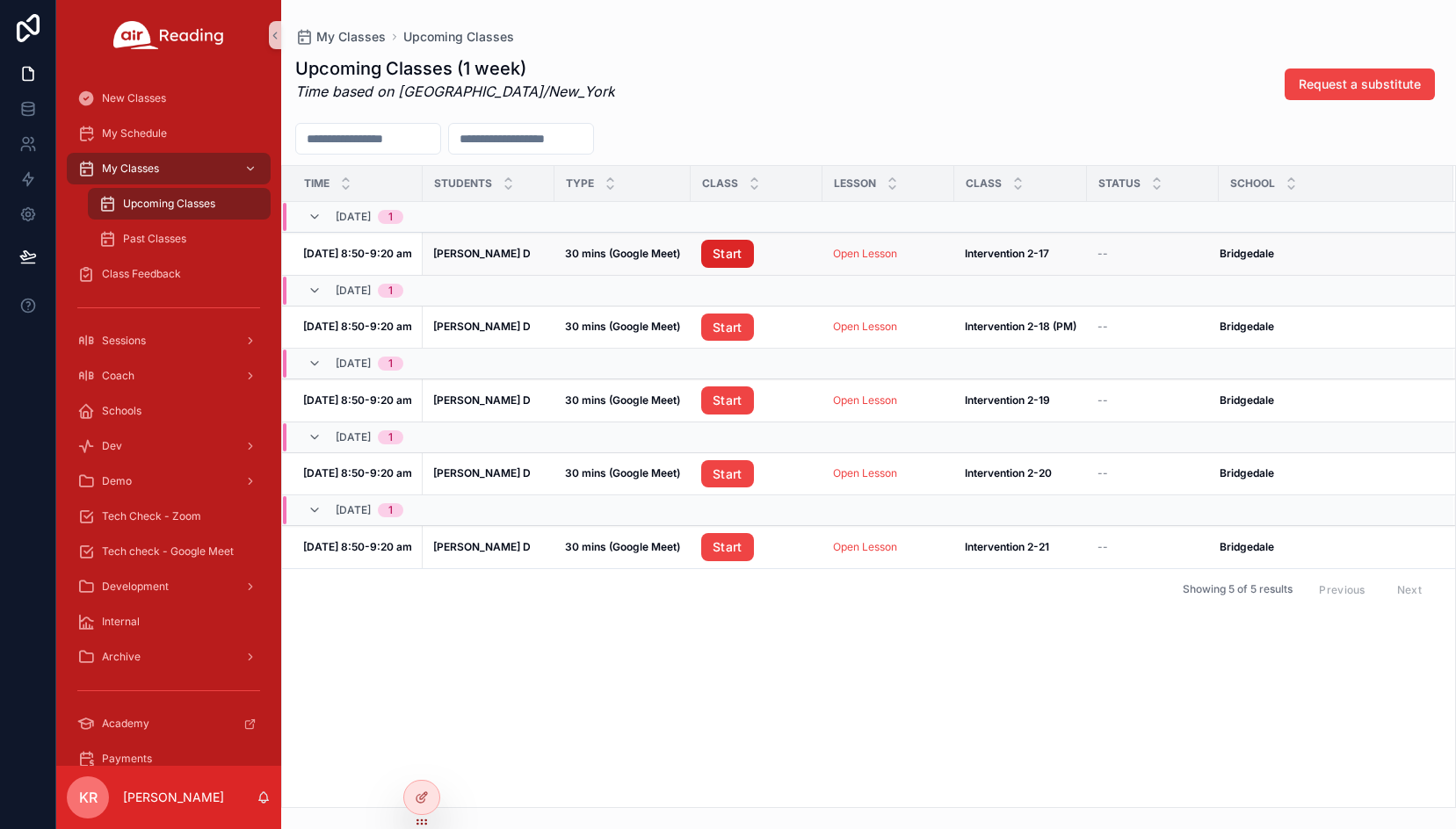
click at [733, 250] on link "Start" at bounding box center [728, 253] width 53 height 28
click at [424, 762] on icon at bounding box center [421, 759] width 14 height 14
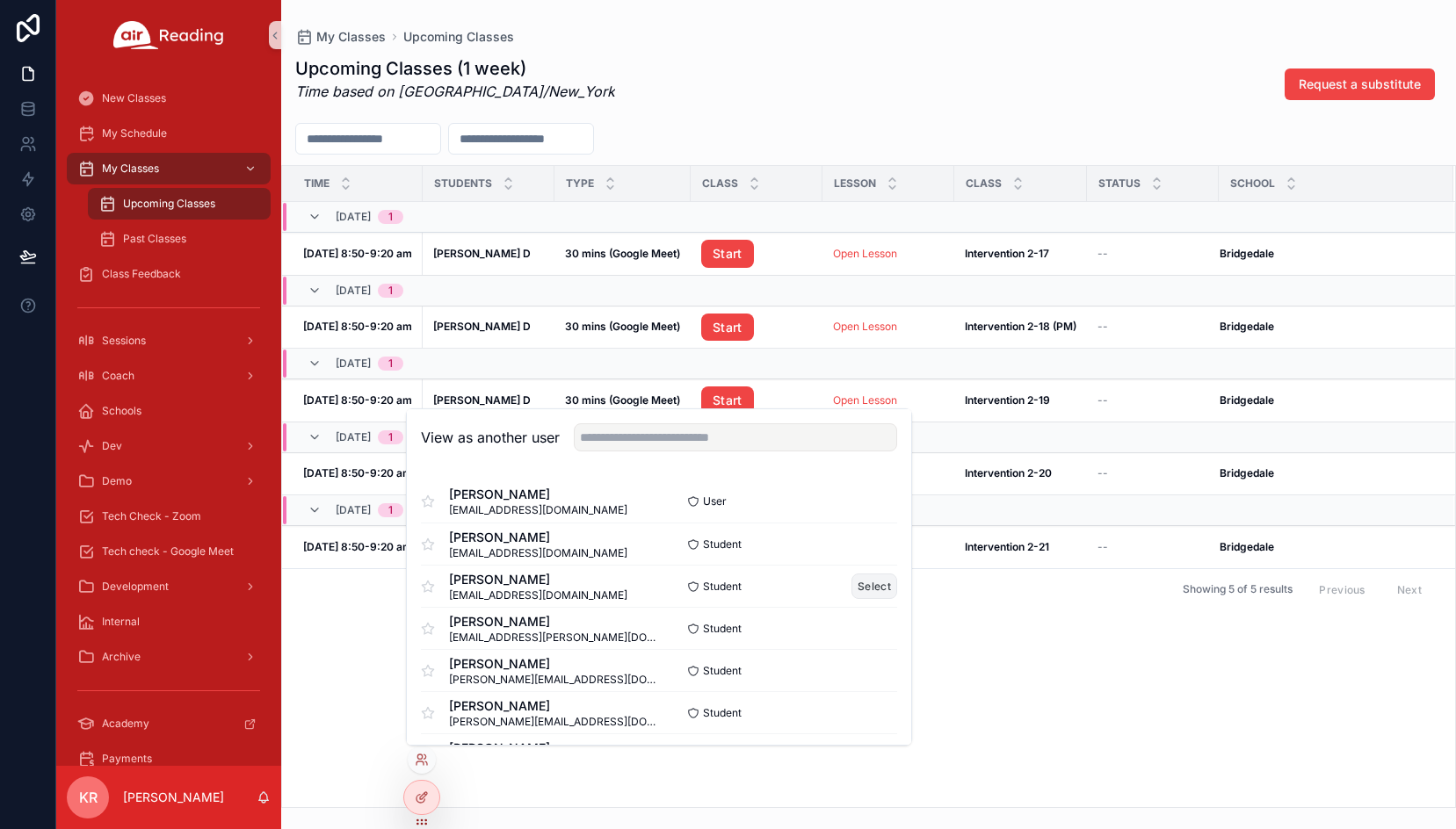
click at [874, 584] on button "Select" at bounding box center [874, 587] width 45 height 25
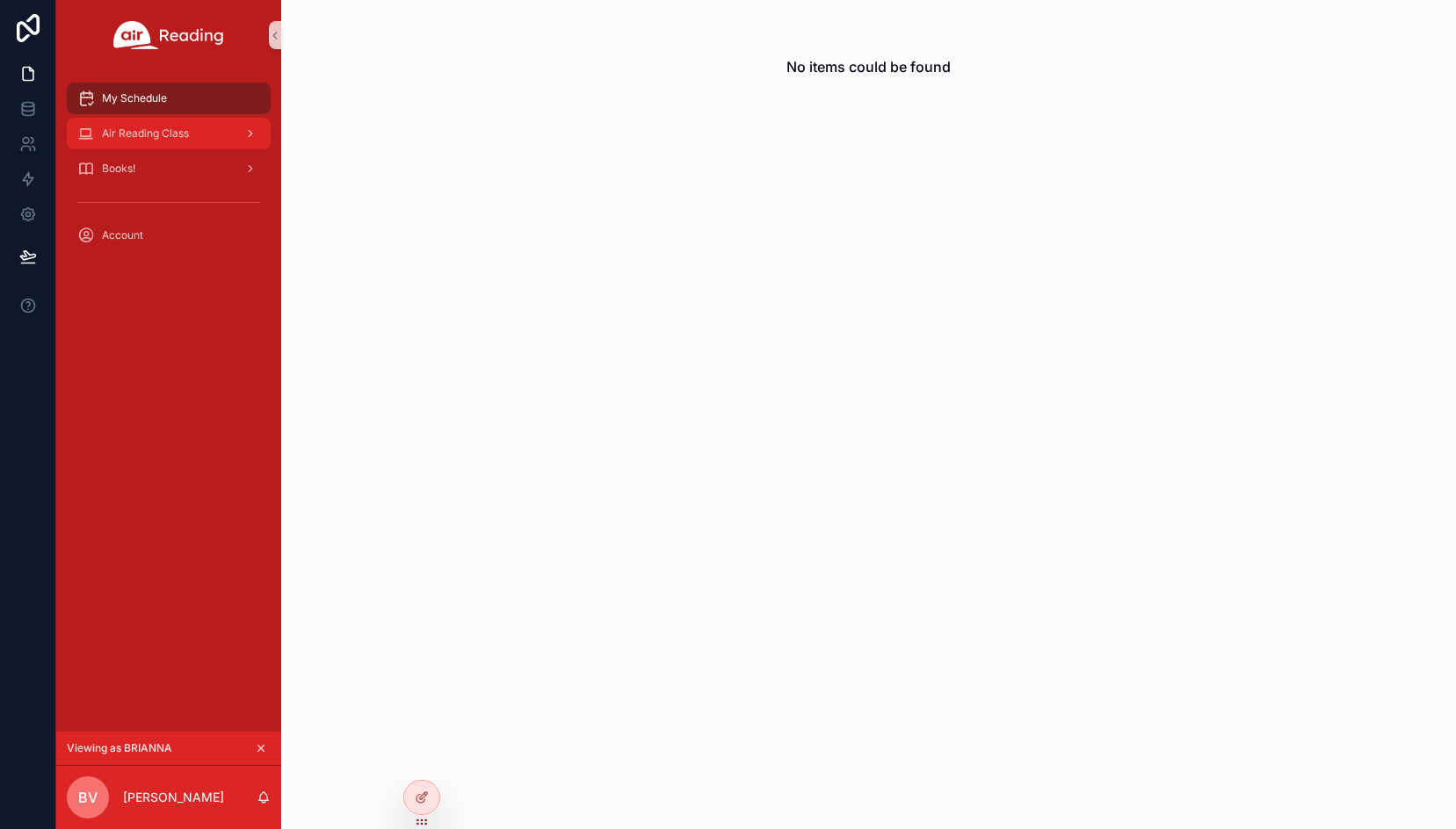
click at [167, 130] on span "Air Reading Class" at bounding box center [145, 133] width 87 height 14
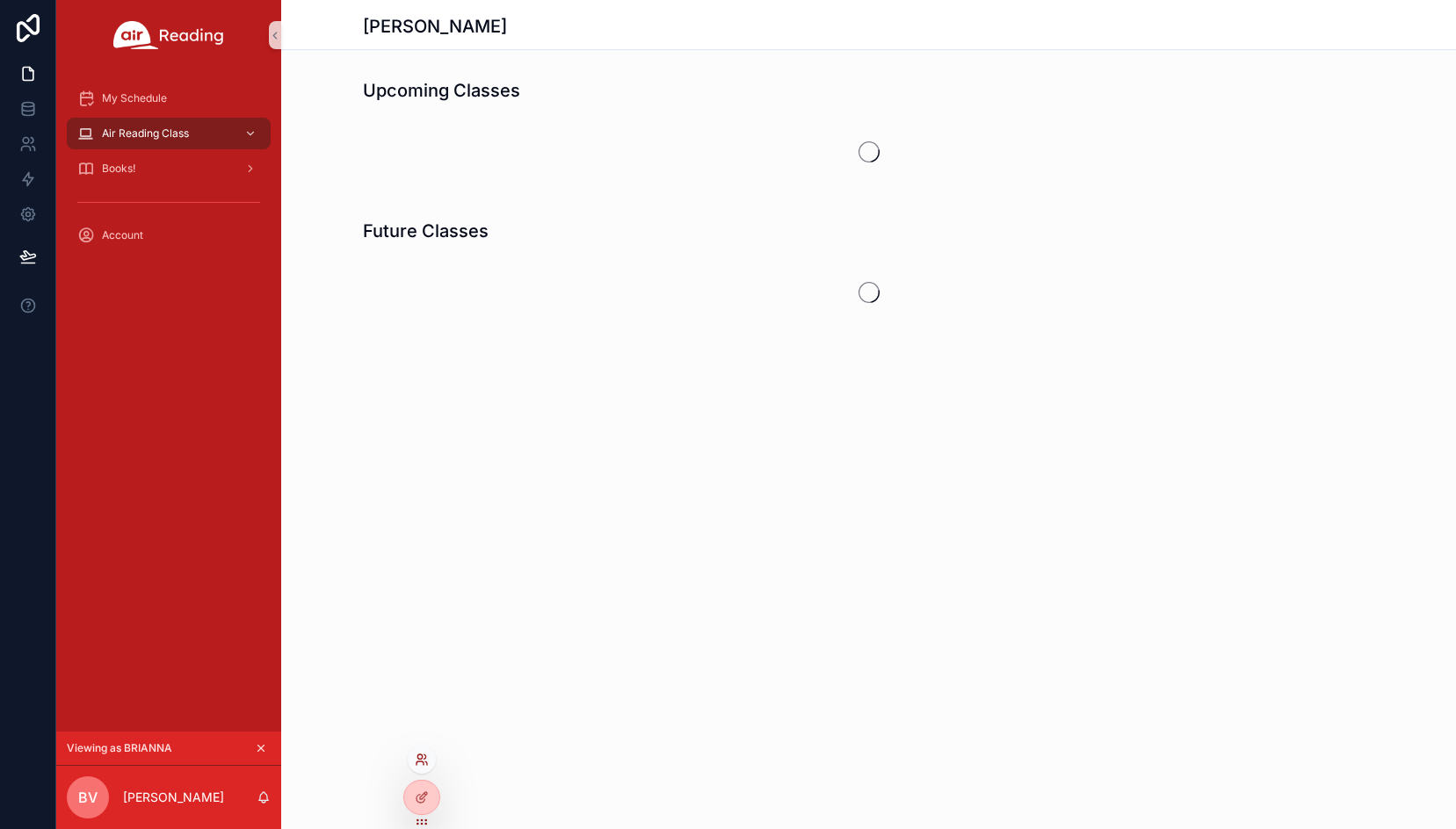
click at [416, 758] on icon at bounding box center [421, 759] width 14 height 14
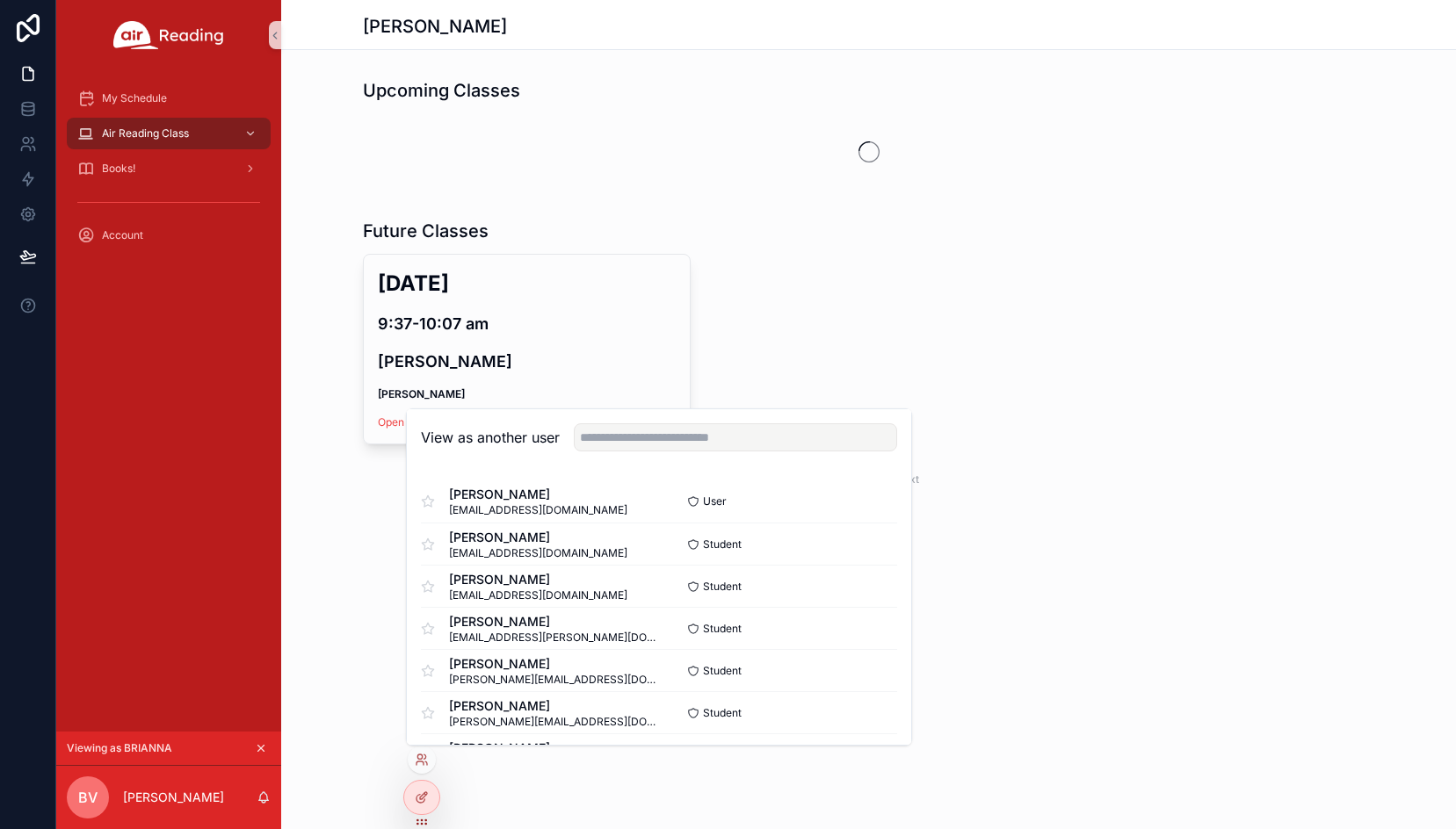
click at [906, 367] on div "Future Classes [DATE] 9:37-10:07 am [PERSON_NAME] [PERSON_NAME] Open Google Mee…" at bounding box center [867, 359] width 1174 height 295
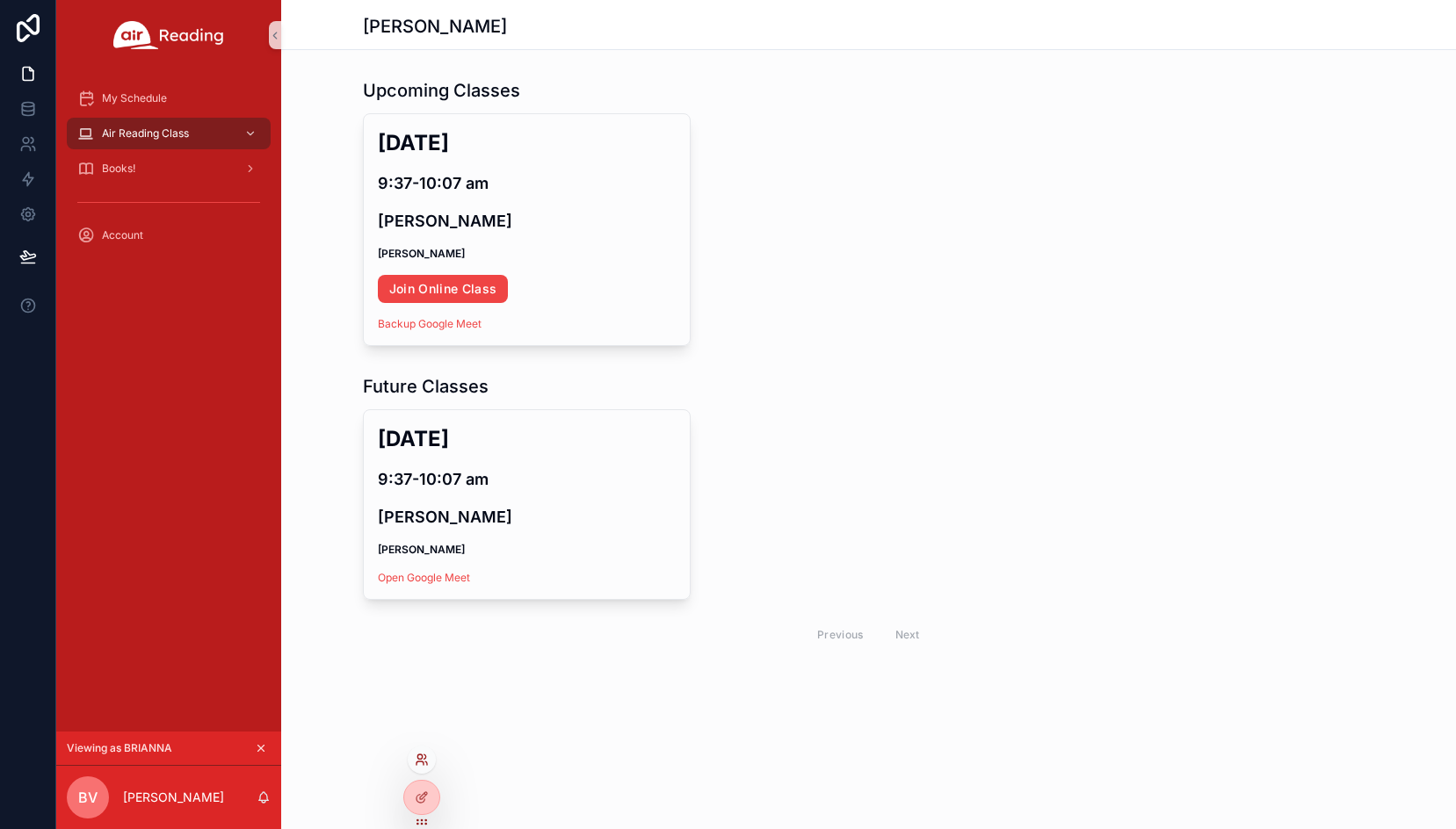
click at [421, 765] on icon at bounding box center [421, 759] width 14 height 14
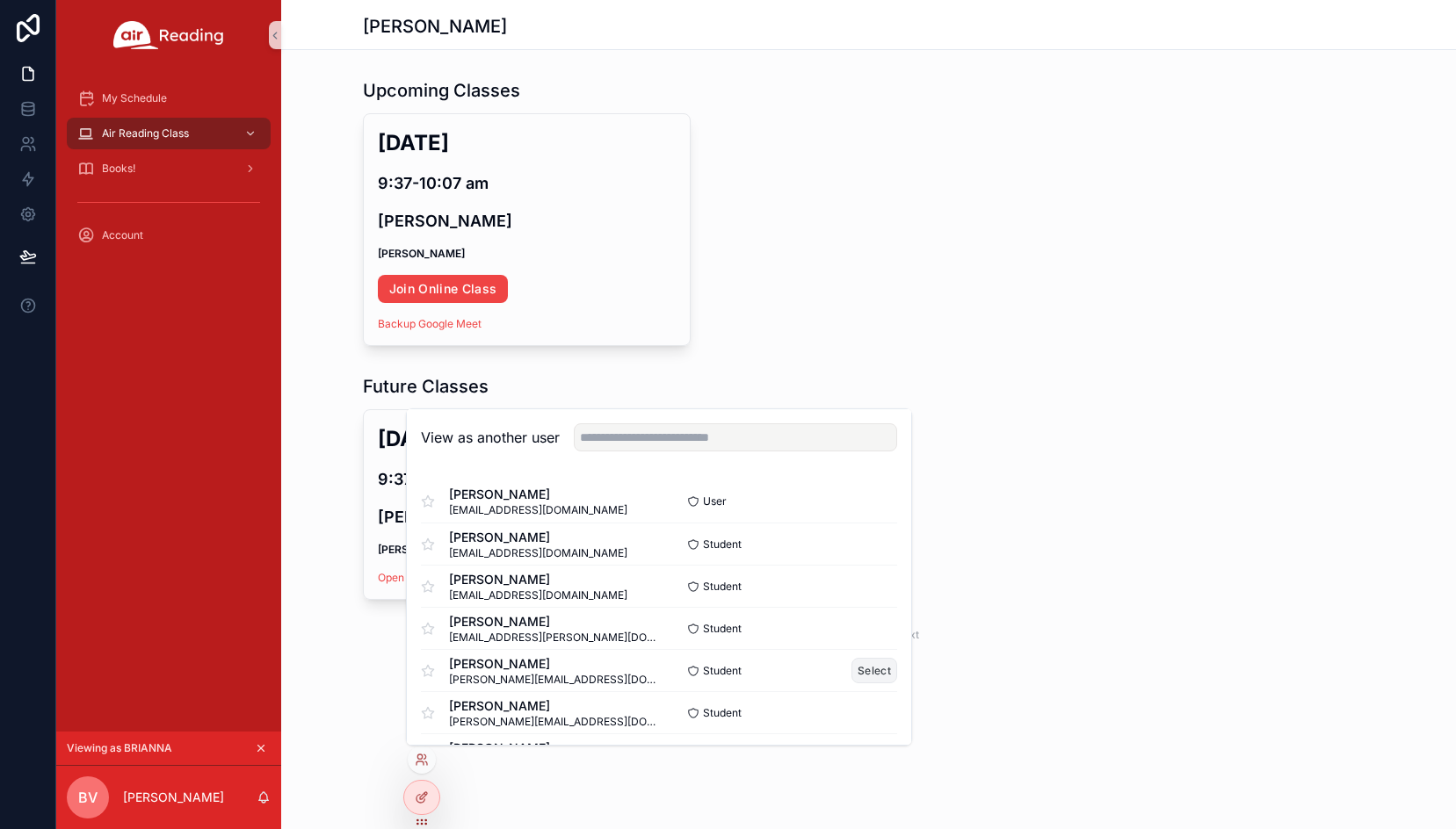
click at [869, 672] on button "Select" at bounding box center [874, 670] width 45 height 25
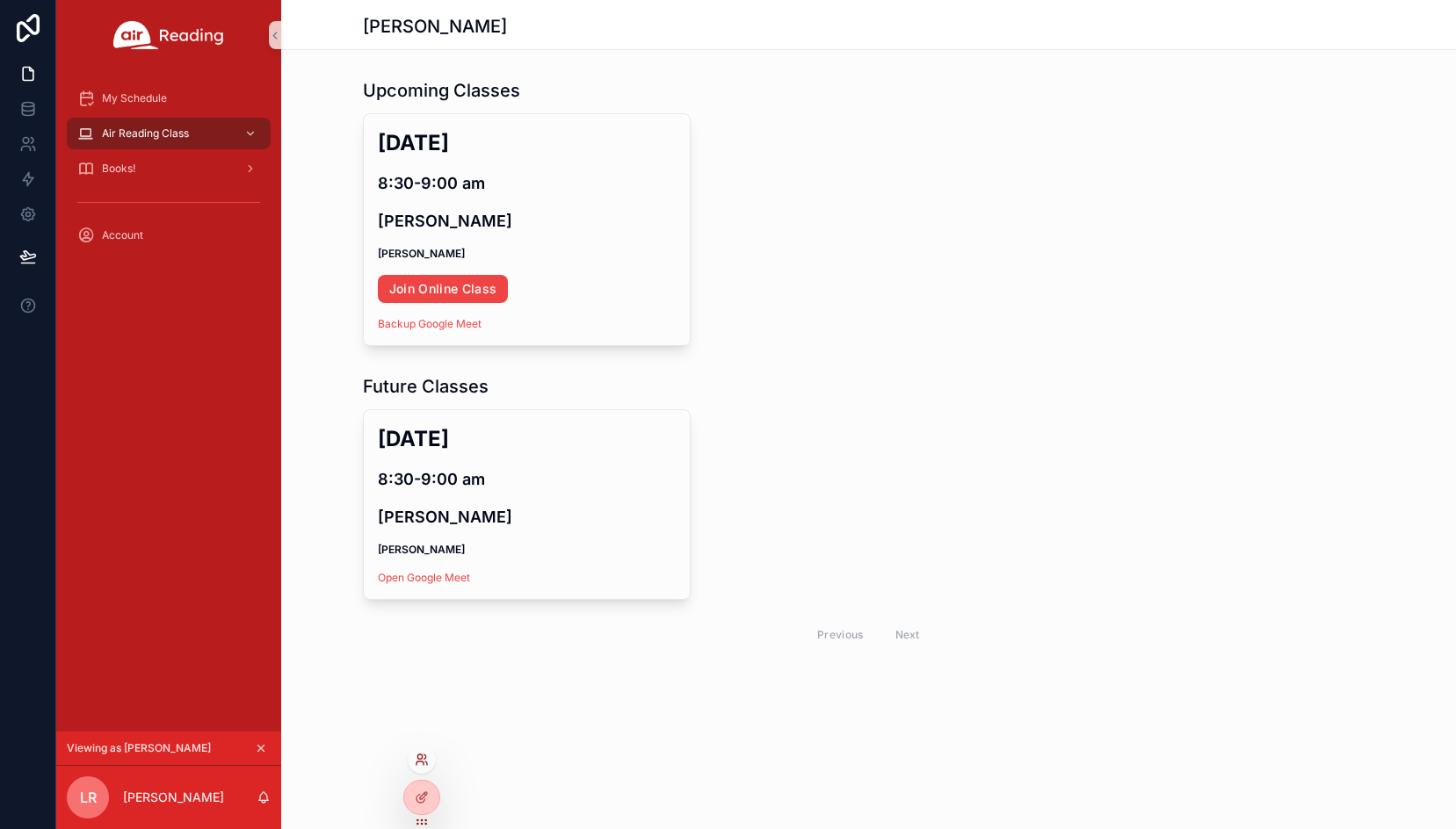
click at [419, 757] on icon at bounding box center [421, 759] width 14 height 14
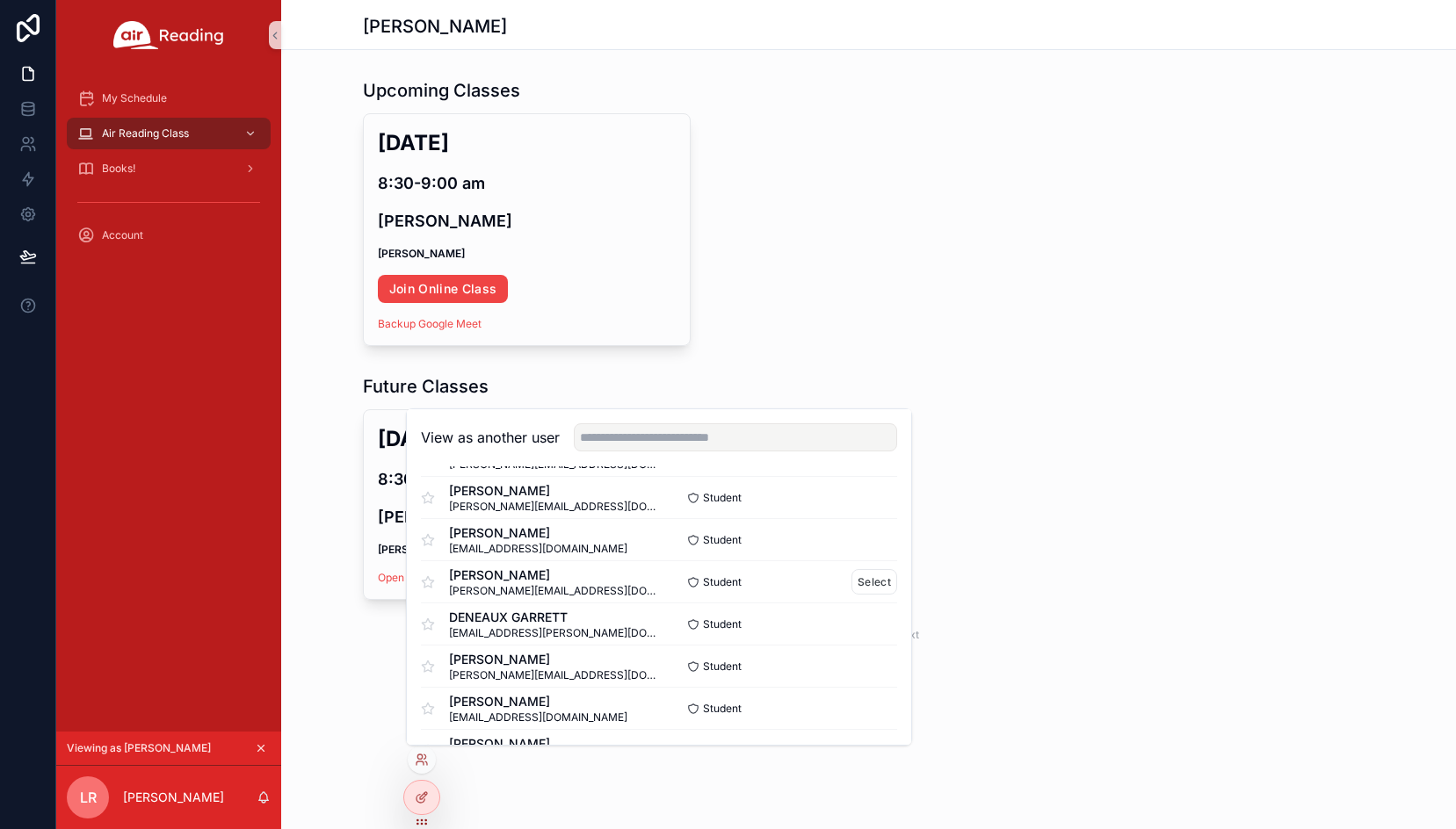
scroll to position [351, 0]
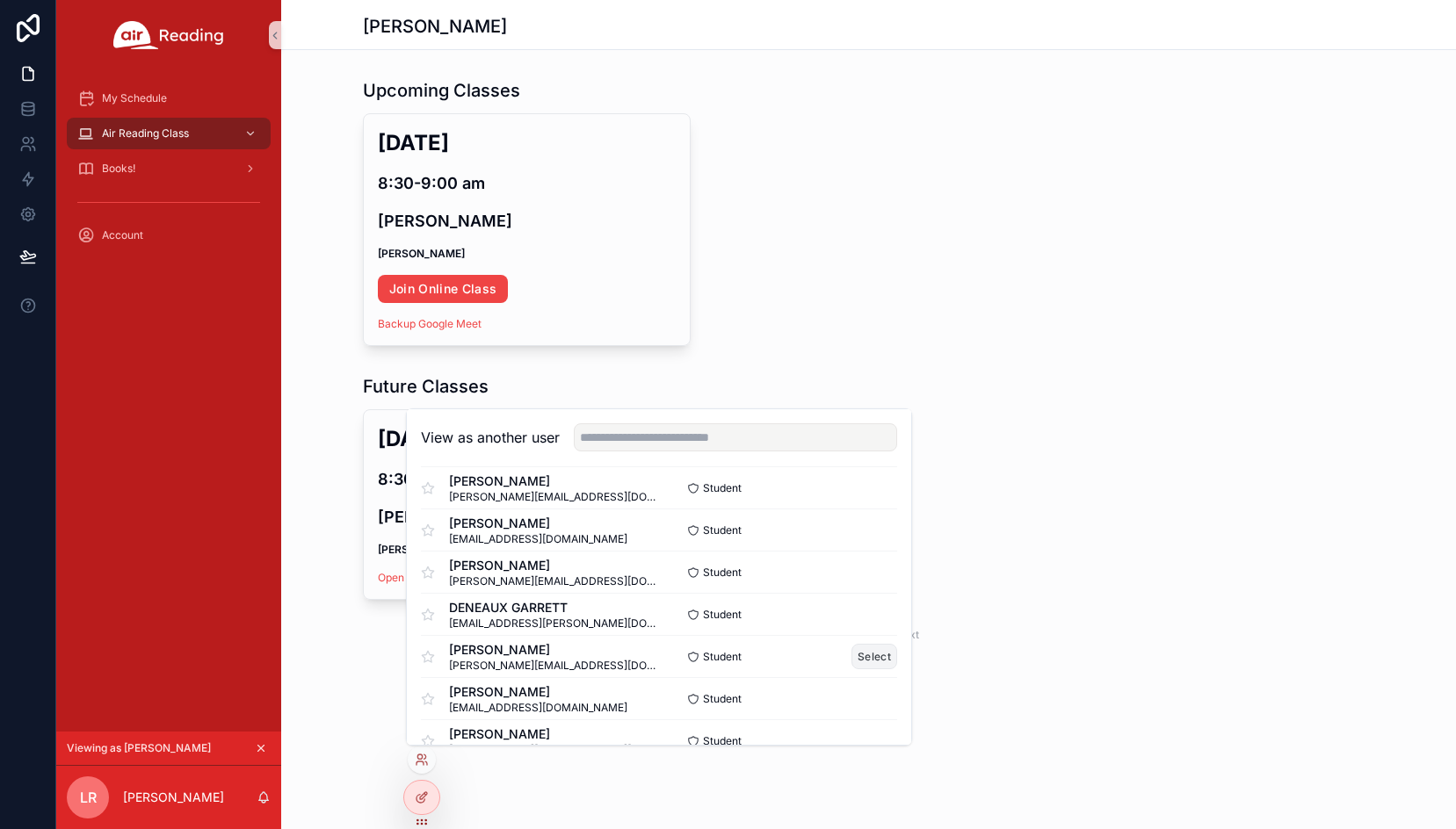
click at [856, 655] on button "Select" at bounding box center [874, 656] width 45 height 25
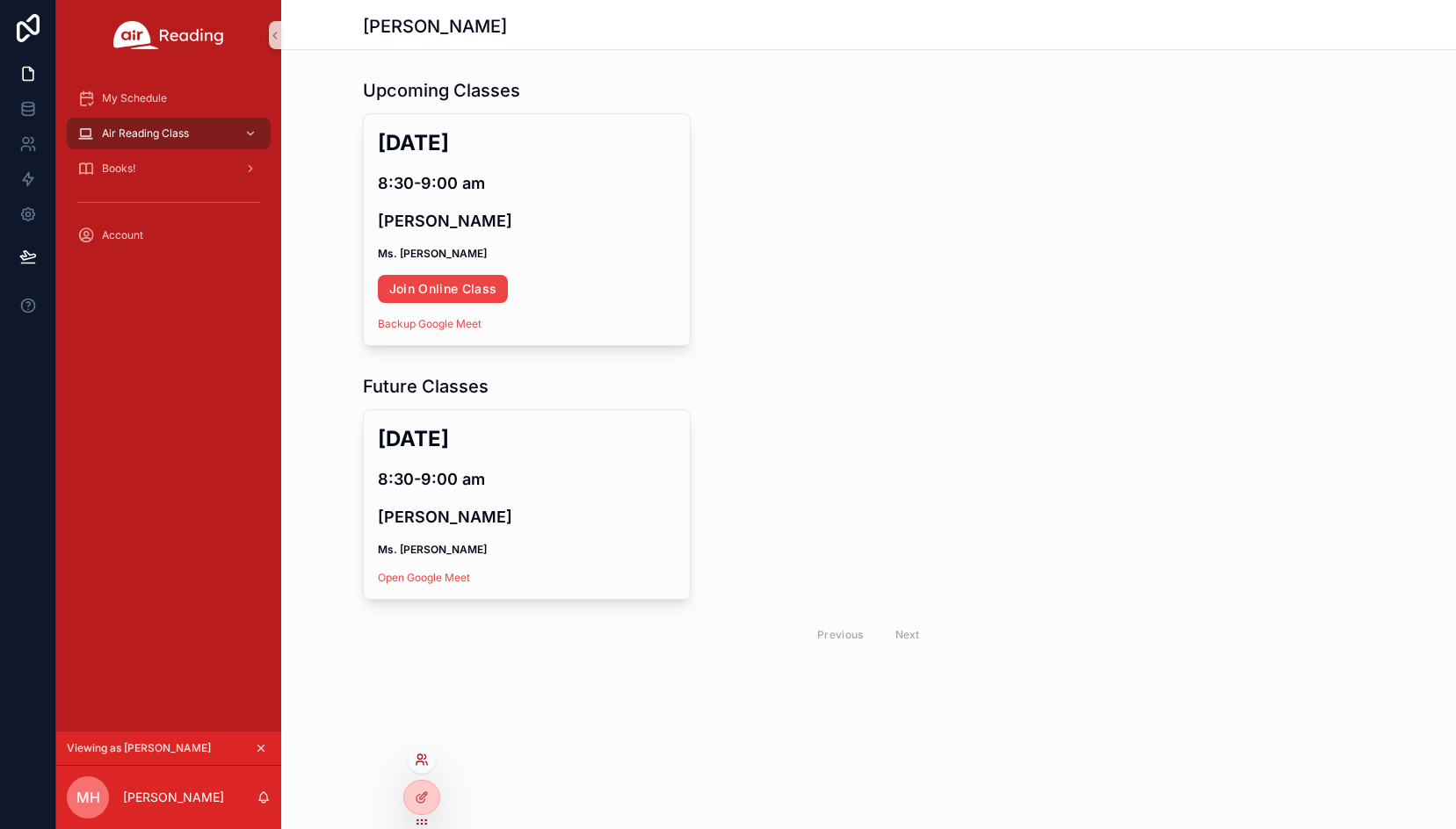
click at [420, 763] on icon at bounding box center [421, 759] width 14 height 14
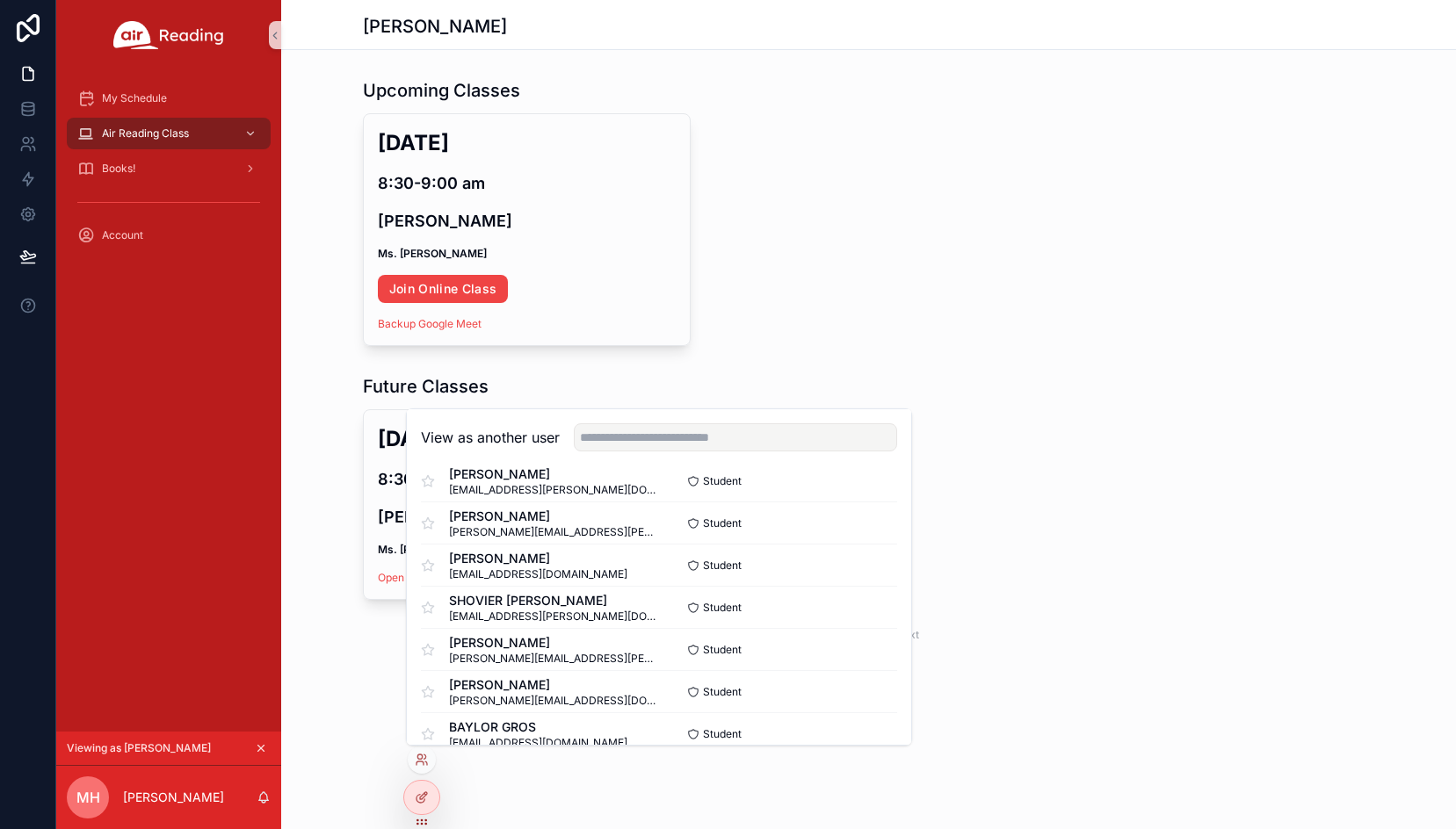
scroll to position [6211, 0]
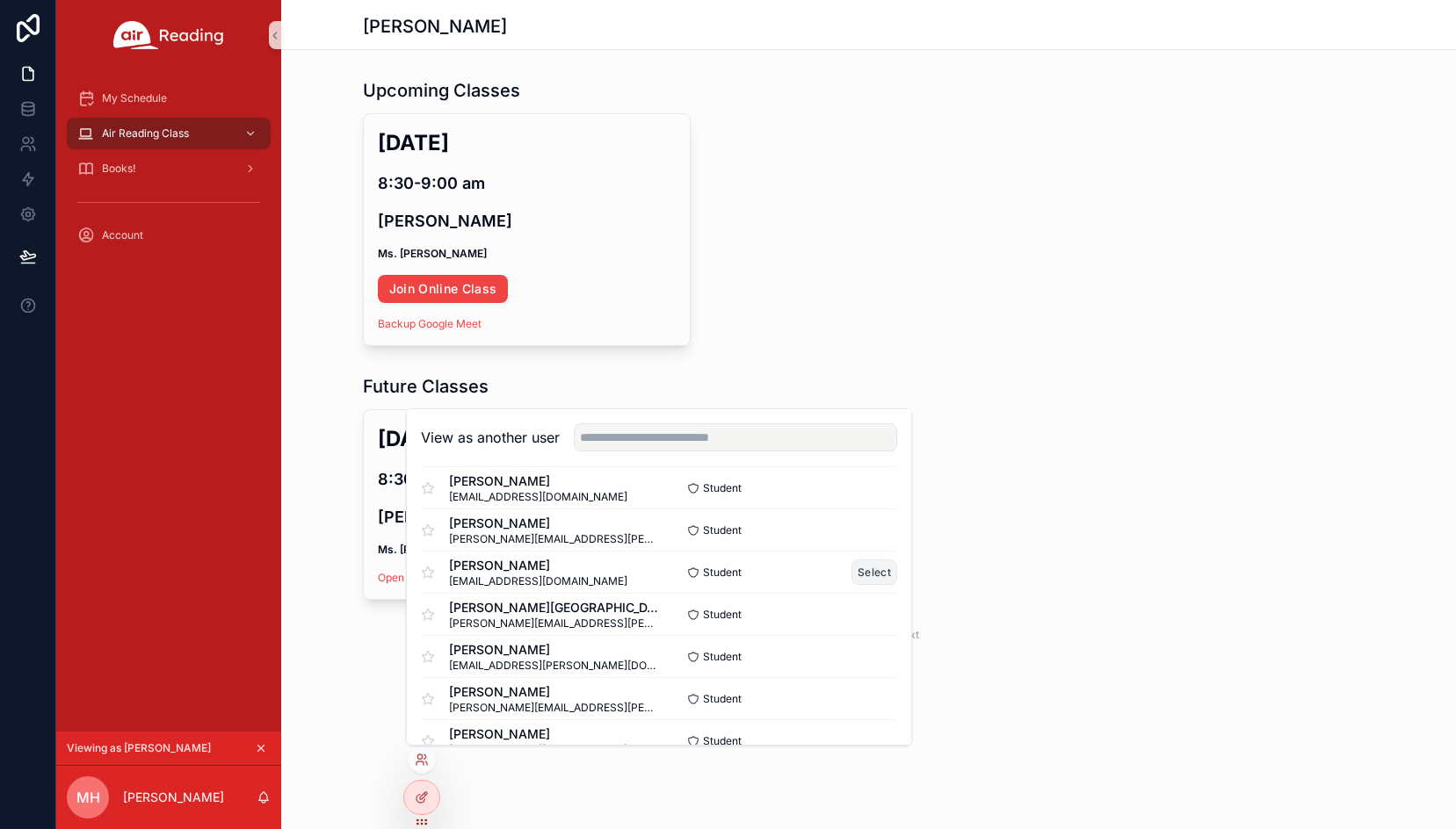
click at [853, 572] on button "Select" at bounding box center [874, 572] width 45 height 25
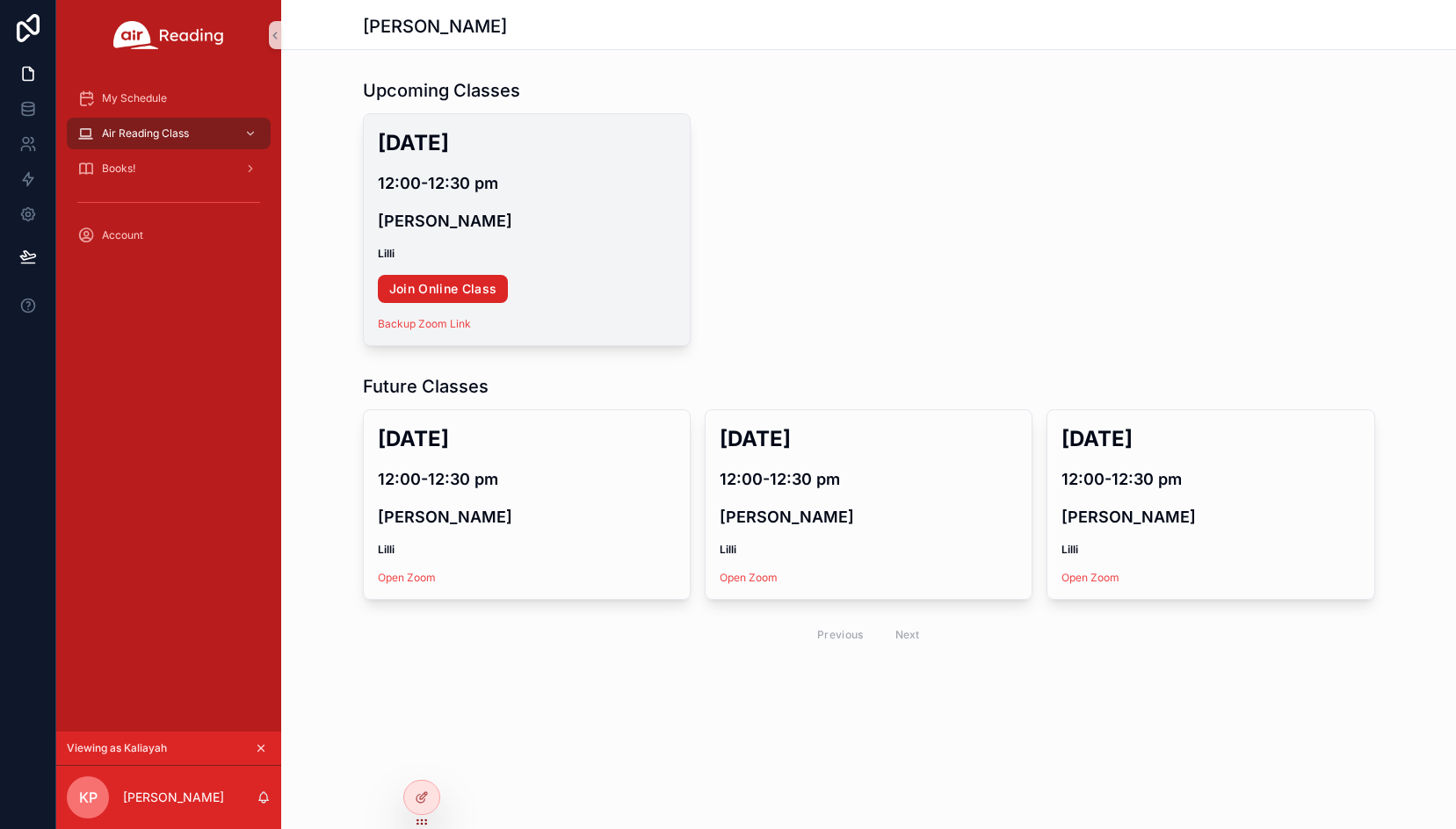
click at [455, 290] on link "Join Online Class" at bounding box center [443, 289] width 131 height 28
click at [444, 287] on link "Join Online Class" at bounding box center [443, 289] width 131 height 28
click at [458, 285] on link "Join Online Class" at bounding box center [443, 289] width 131 height 28
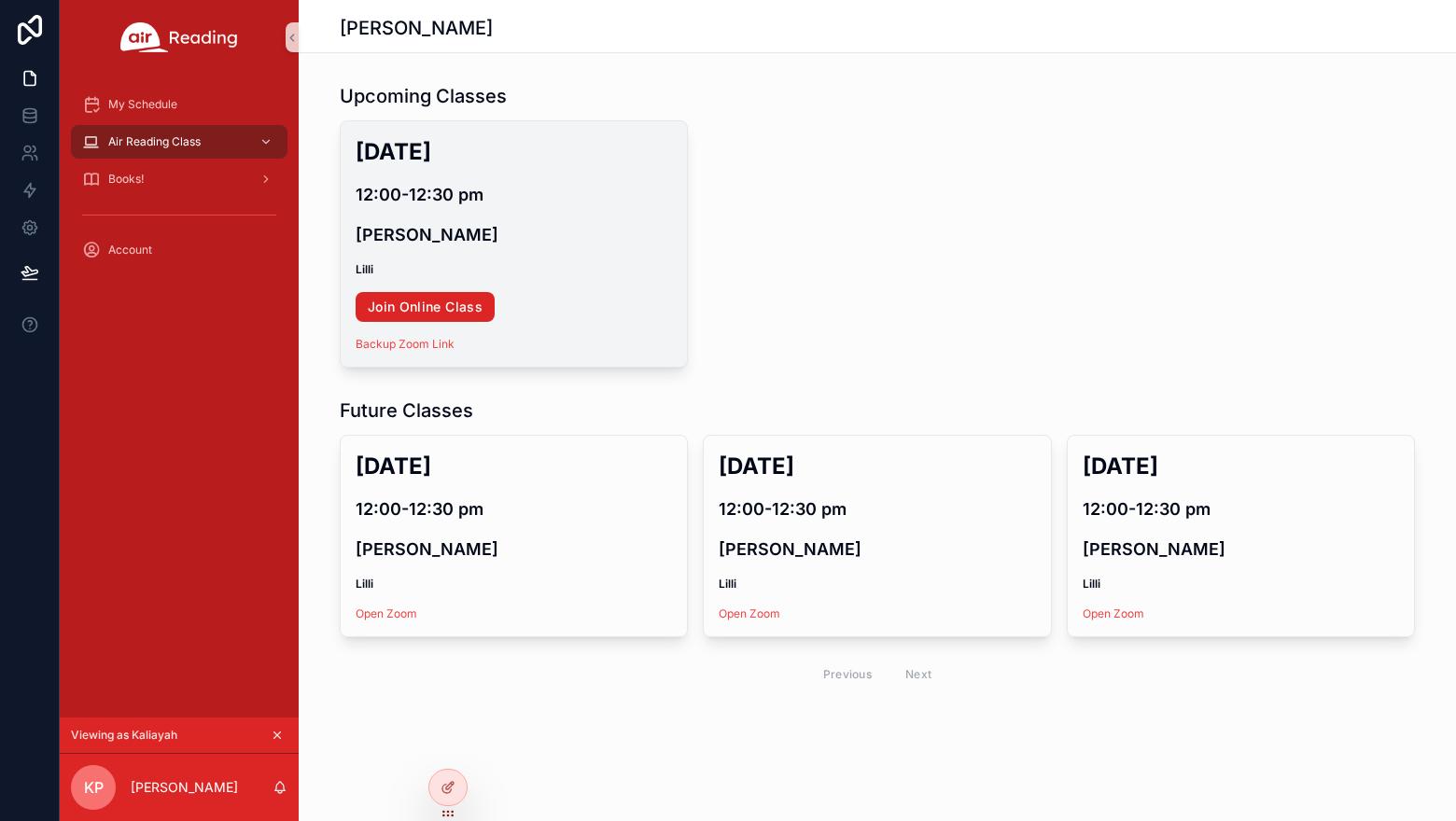
click at [415, 303] on link "Join Online Class" at bounding box center [425, 307] width 139 height 30
click at [435, 311] on link "Join Online Class" at bounding box center [425, 307] width 139 height 30
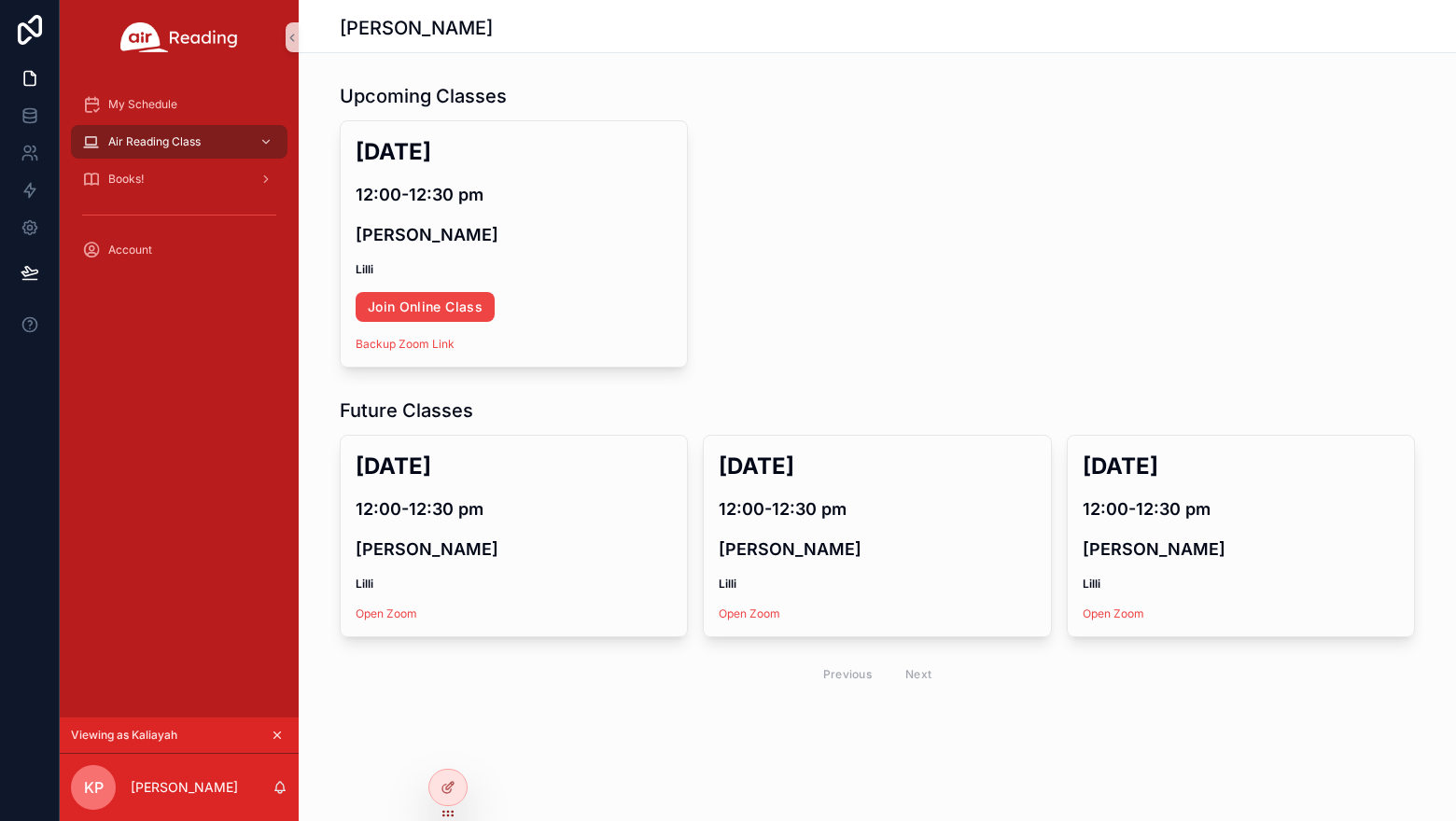
click at [278, 732] on icon "scrollable content" at bounding box center [277, 735] width 14 height 14
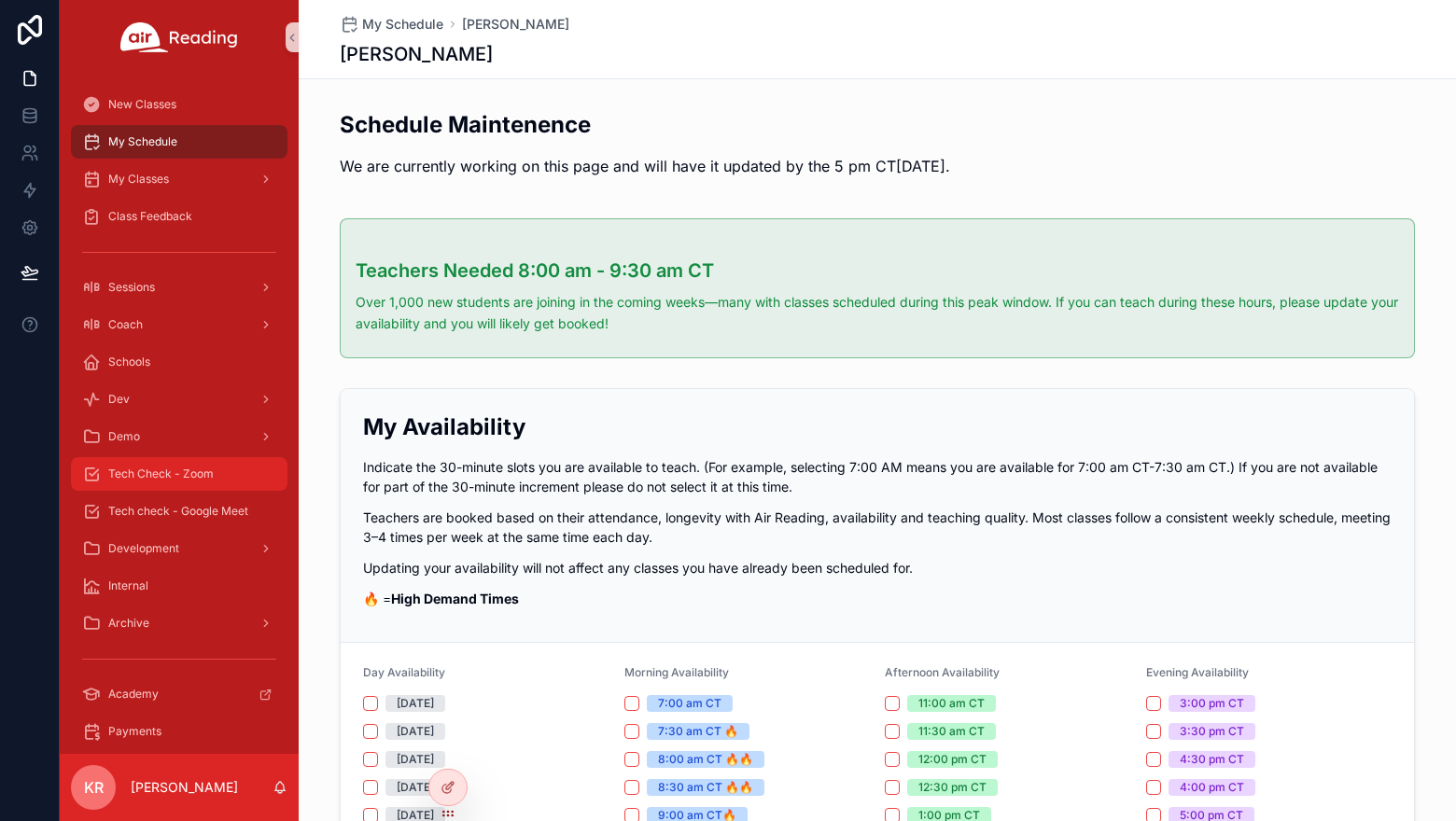
click at [181, 479] on span "Tech Check - Zoom" at bounding box center [160, 474] width 105 height 14
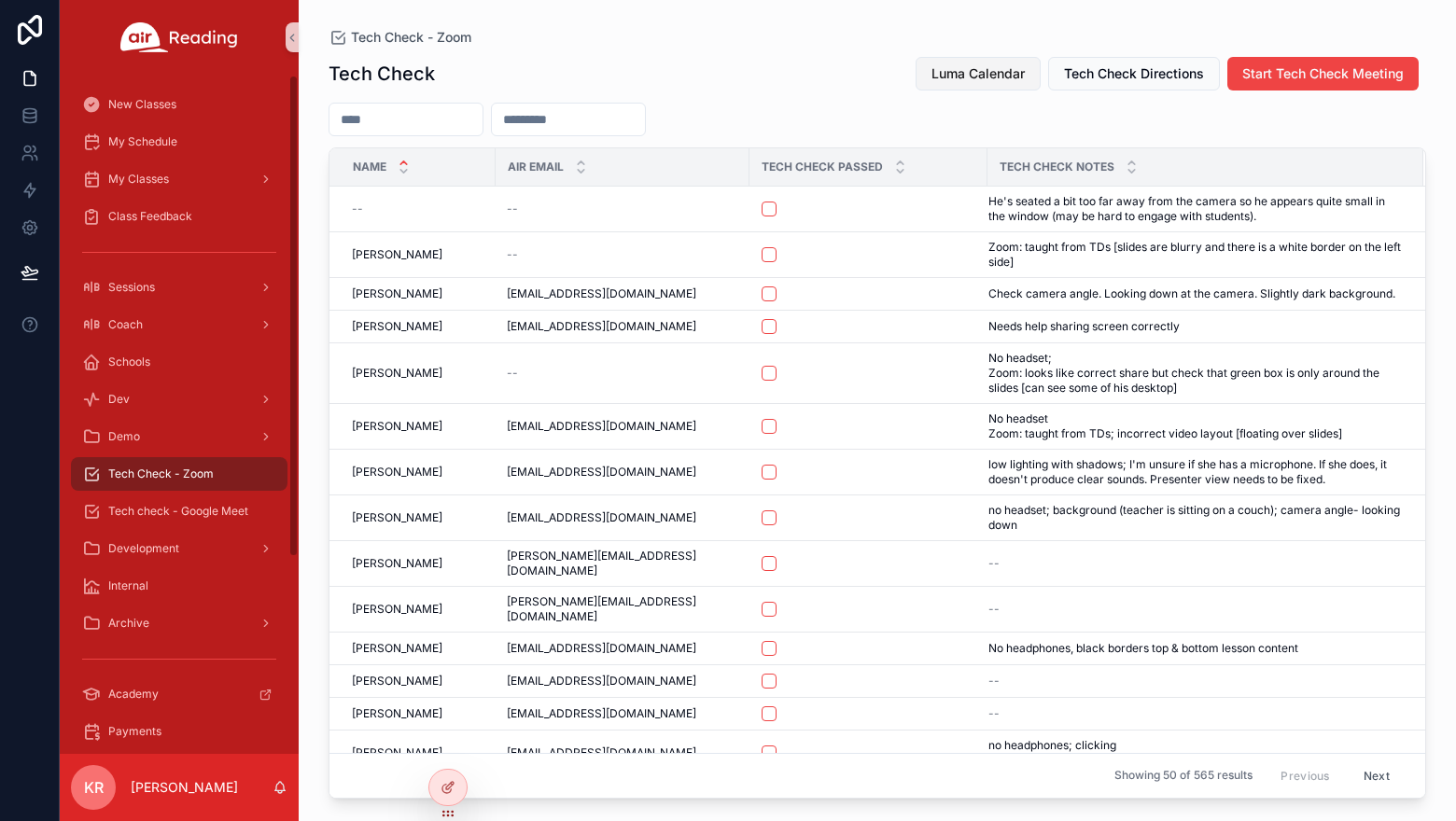
click at [957, 68] on span "Luma Calendar" at bounding box center [977, 73] width 94 height 18
